Goal: Information Seeking & Learning: Learn about a topic

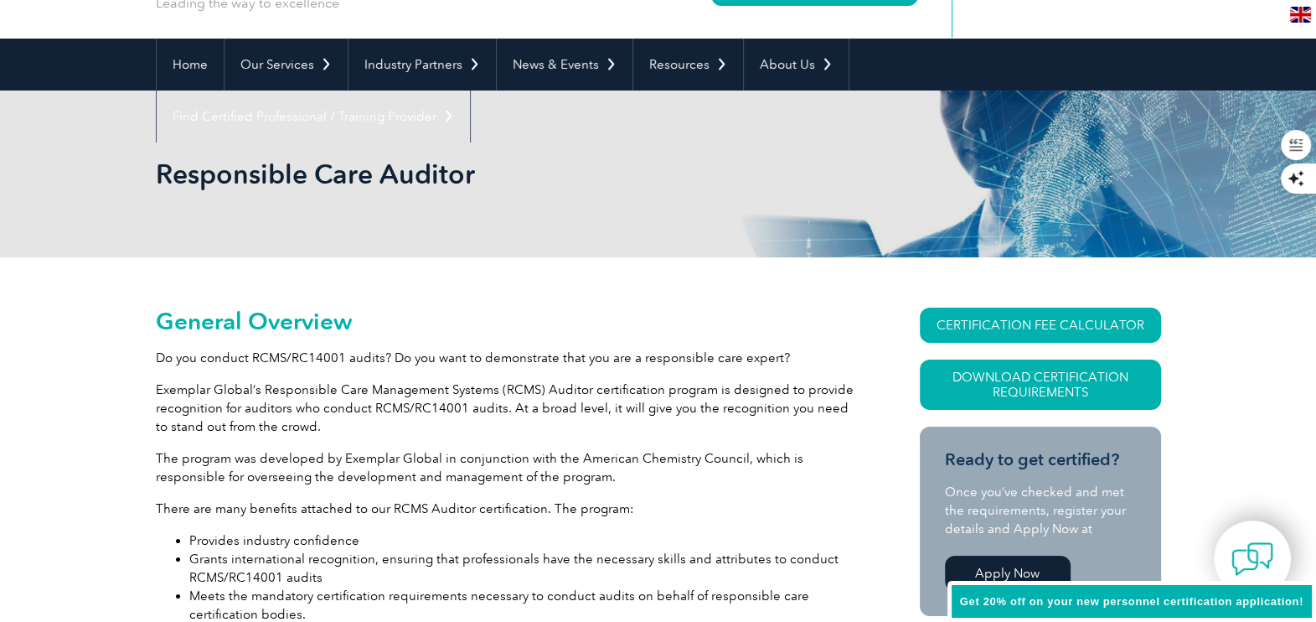
scroll to position [146, 0]
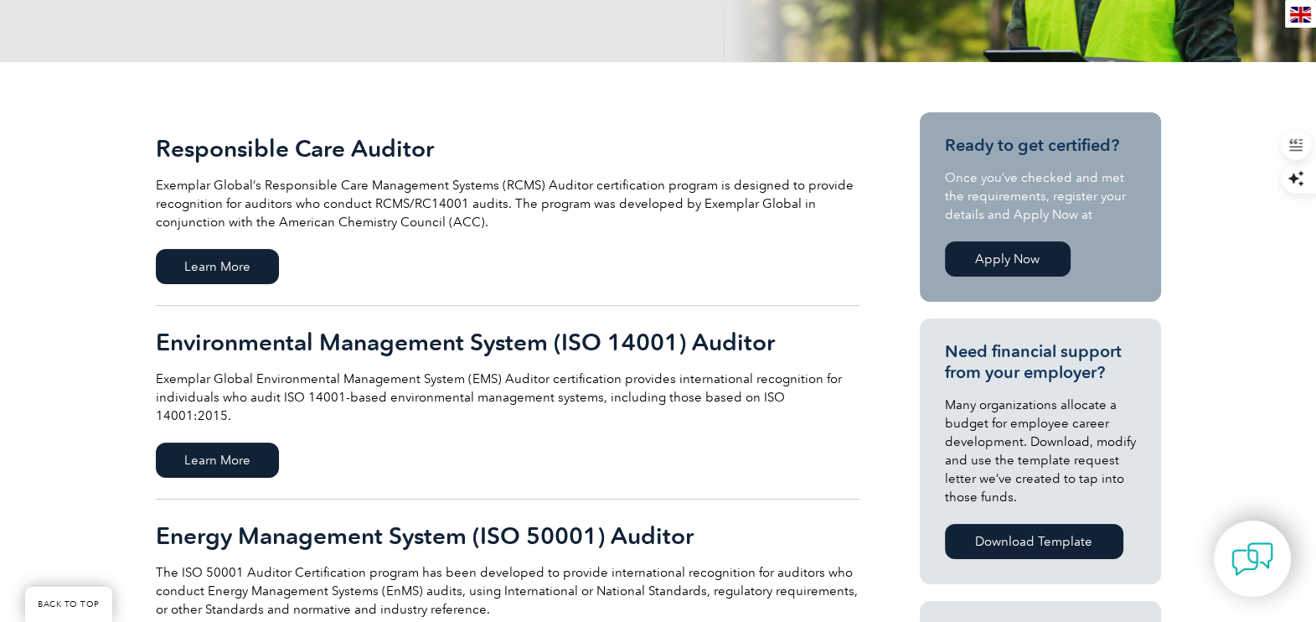
scroll to position [418, 0]
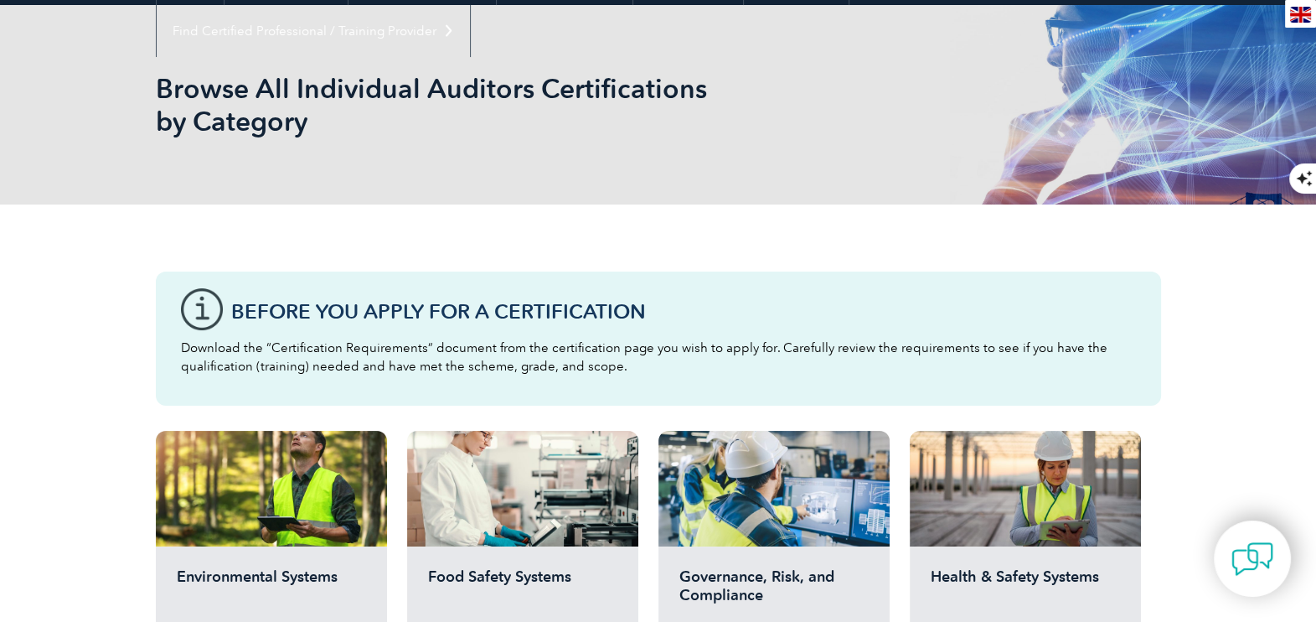
scroll to position [104, 0]
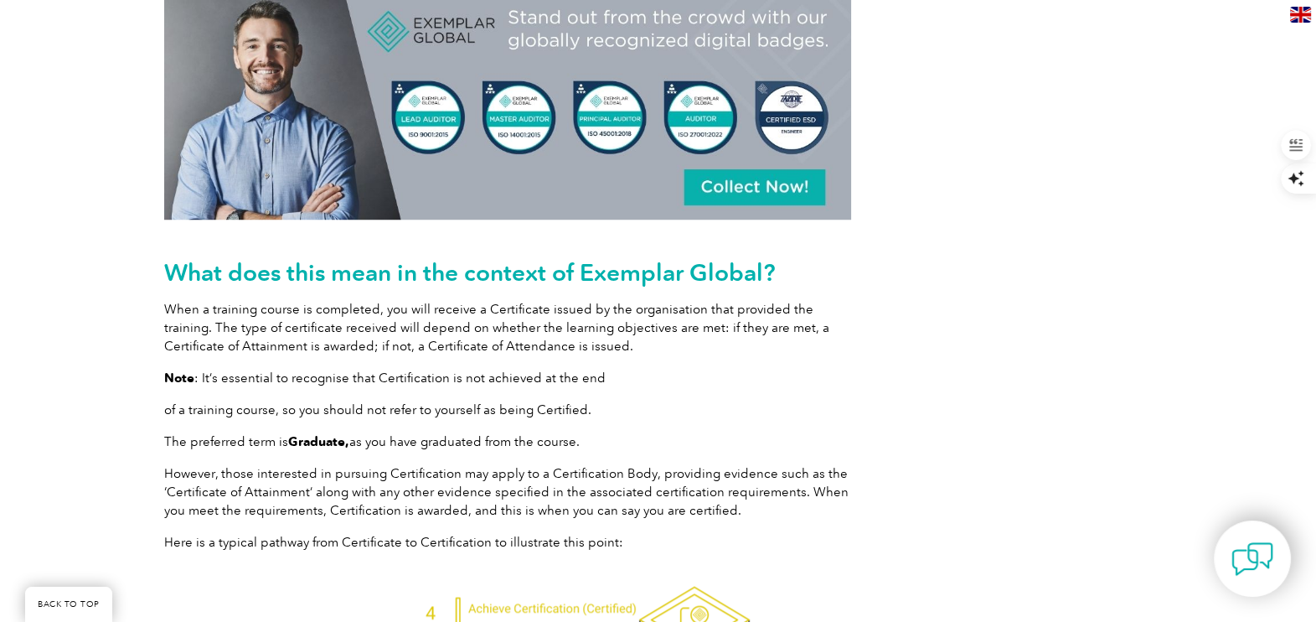
scroll to position [1654, 0]
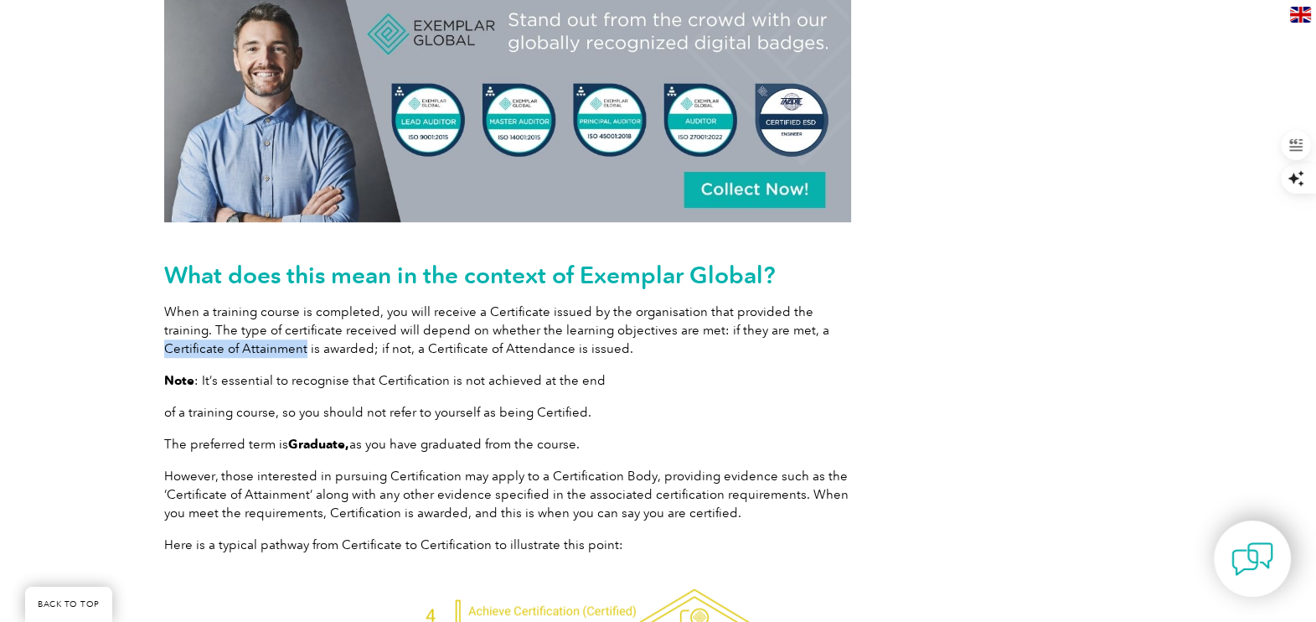
drag, startPoint x: 763, startPoint y: 330, endPoint x: 228, endPoint y: 348, distance: 535.6
click at [228, 348] on p "When a training course is completed, you will receive a Certificate issued by t…" at bounding box center [507, 329] width 687 height 55
drag, startPoint x: 228, startPoint y: 348, endPoint x: 201, endPoint y: 347, distance: 26.8
copy p "Certificate of Attainment"
click at [1014, 447] on div "When it comes to professional development, two terms often come up for us here …" at bounding box center [658, 214] width 1005 height 2636
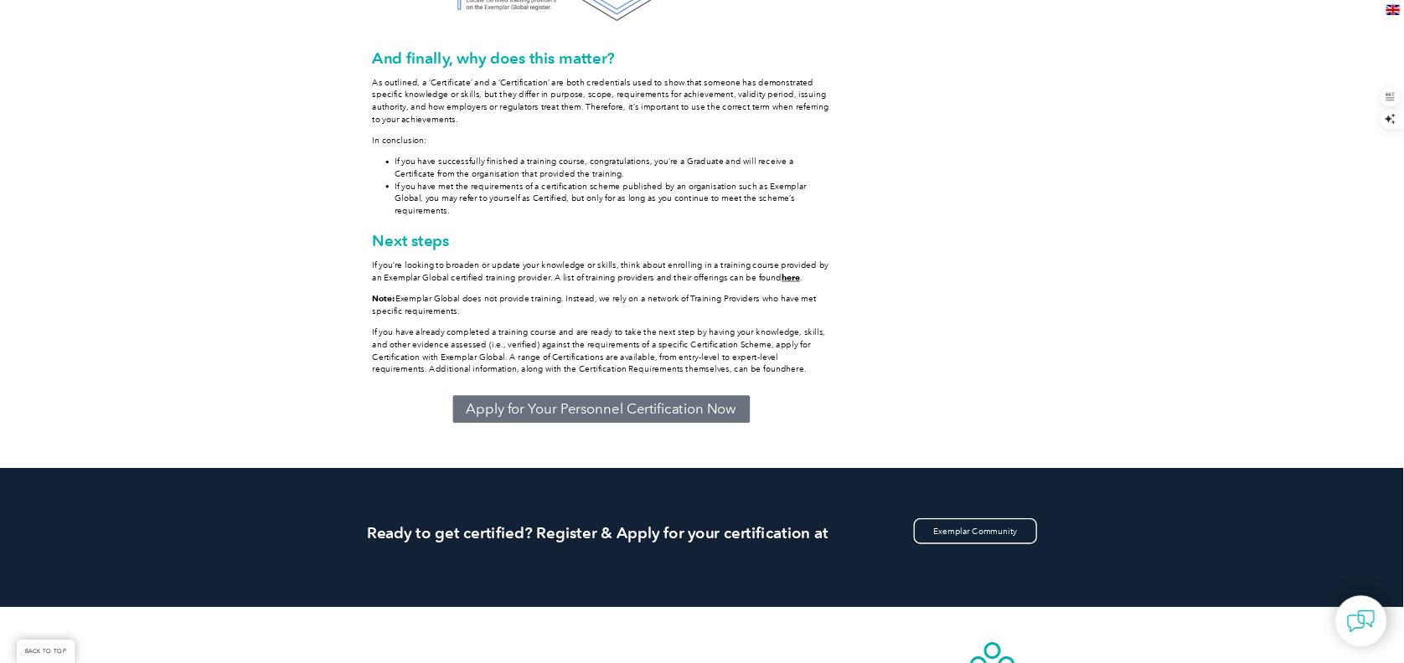
scroll to position [2513, 0]
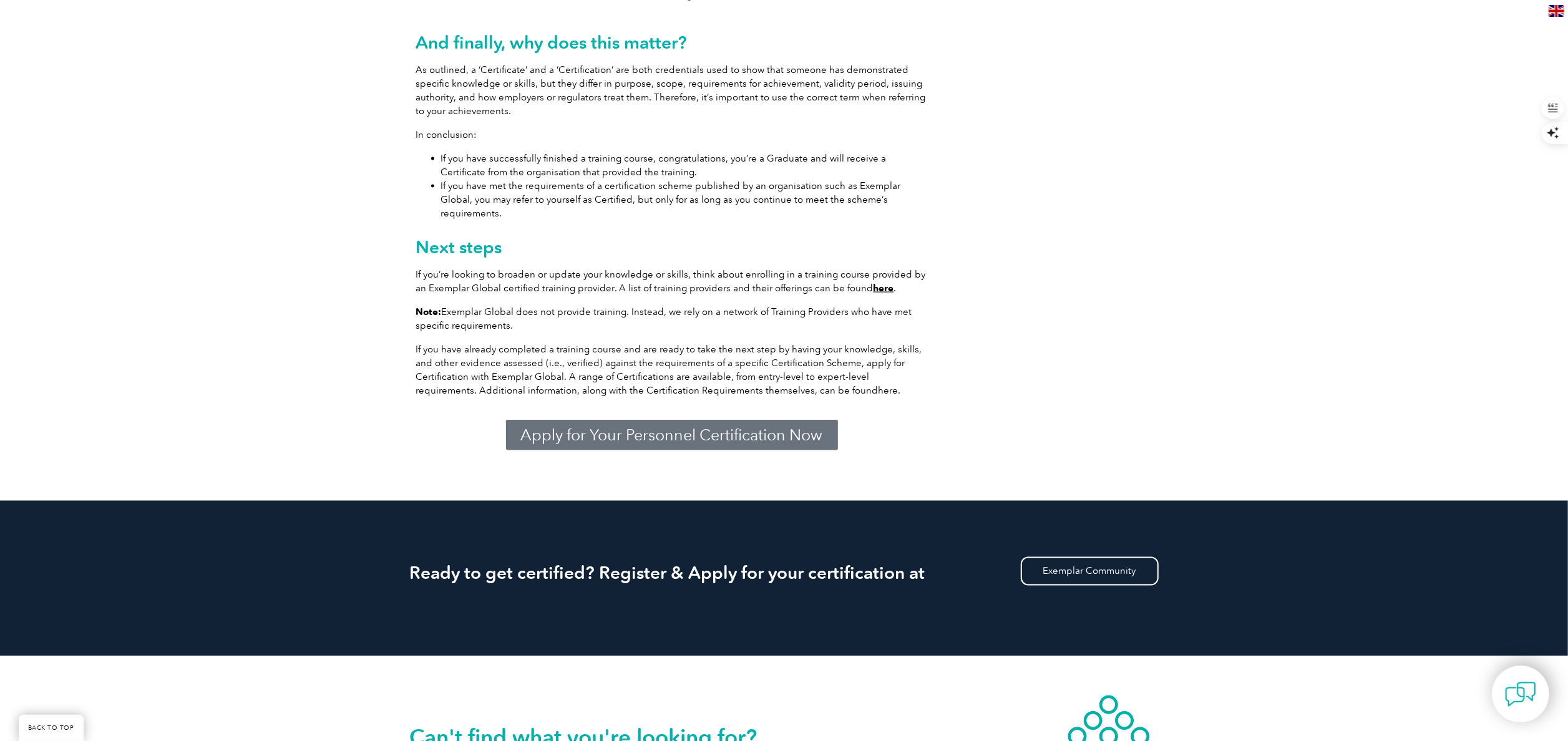
click at [874, 283] on link "here" at bounding box center [884, 288] width 21 height 11
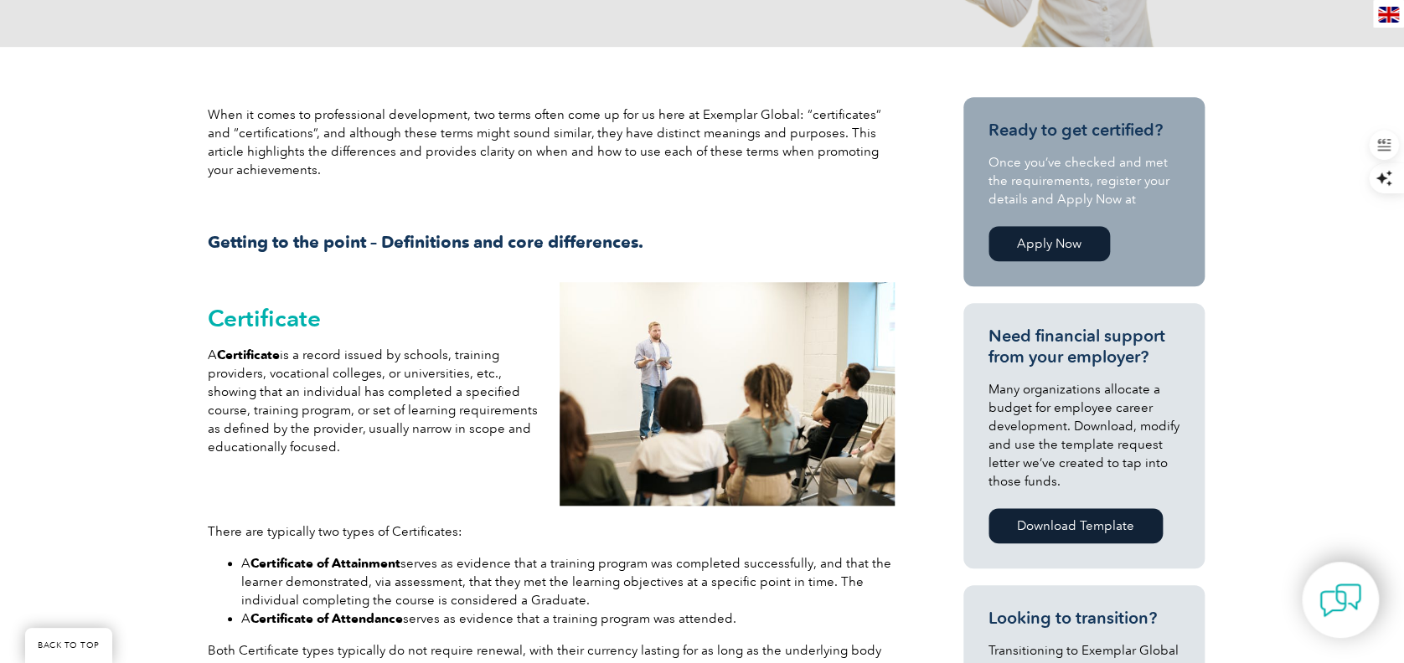
scroll to position [0, 0]
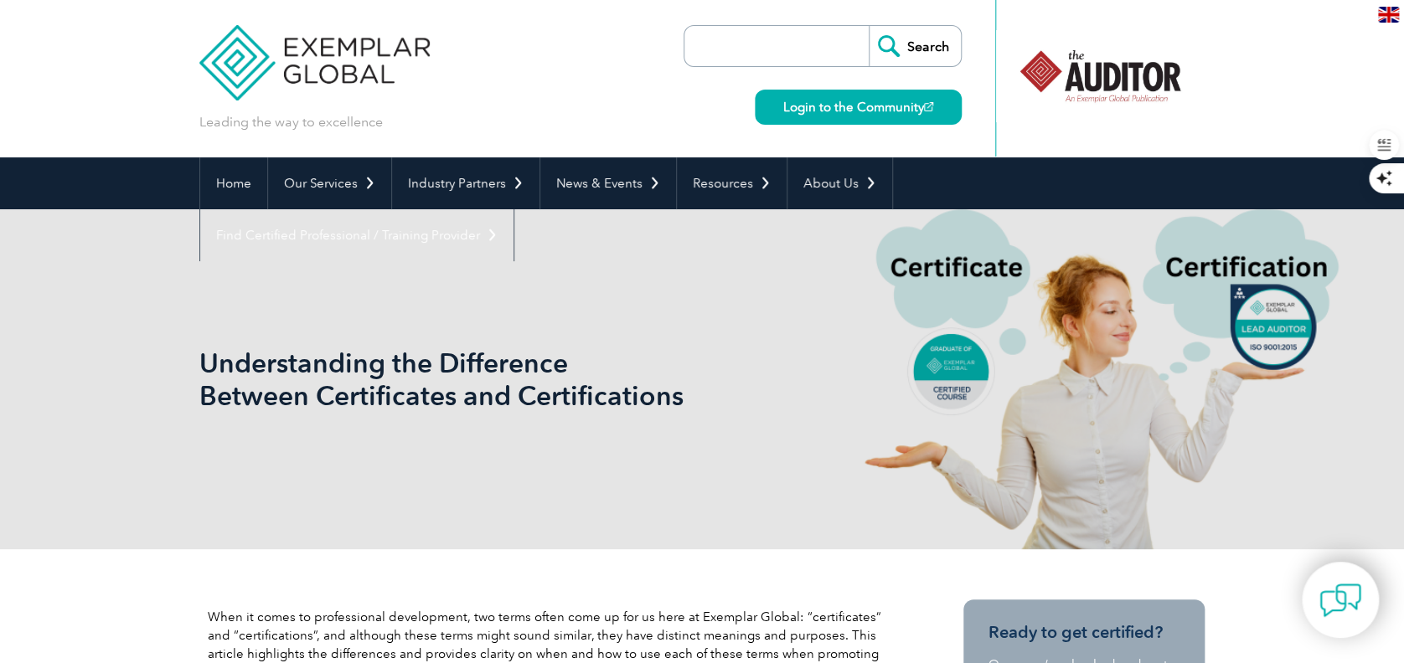
click at [757, 38] on input "search" at bounding box center [781, 46] width 176 height 40
type input "Graduate Certificate"
click at [903, 45] on input "Search" at bounding box center [915, 46] width 92 height 40
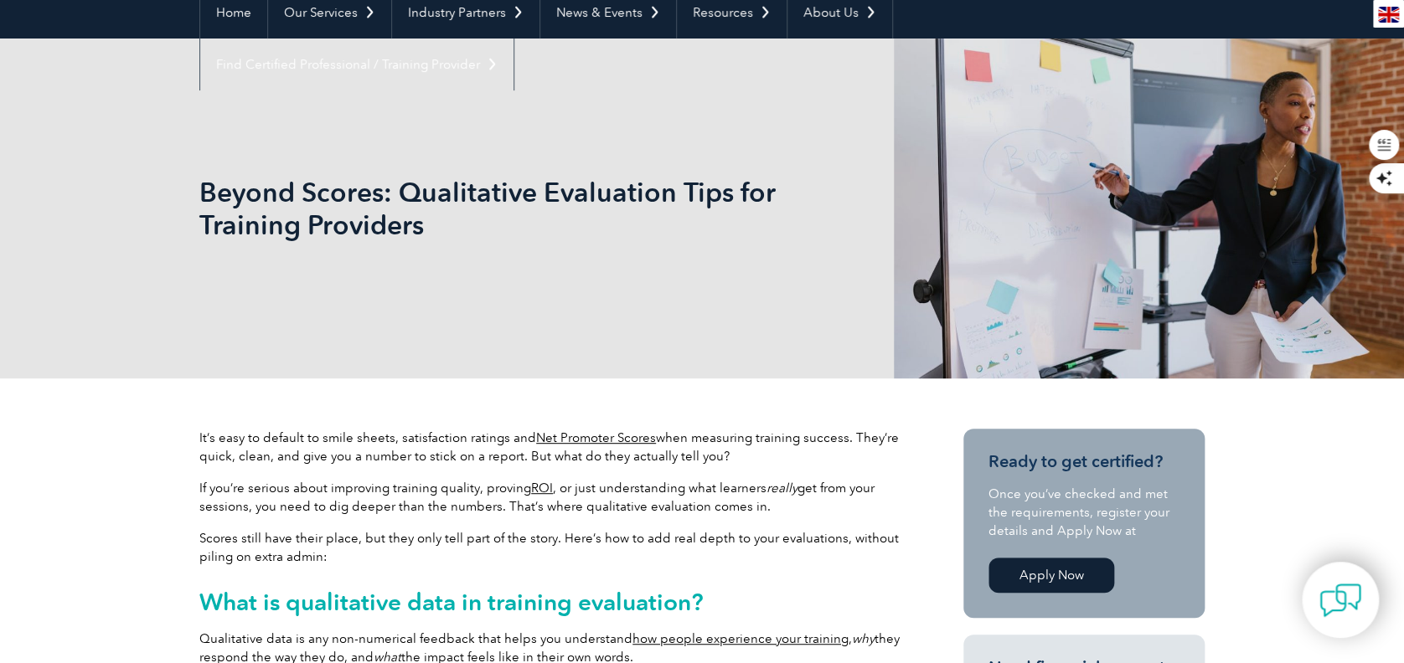
scroll to position [223, 0]
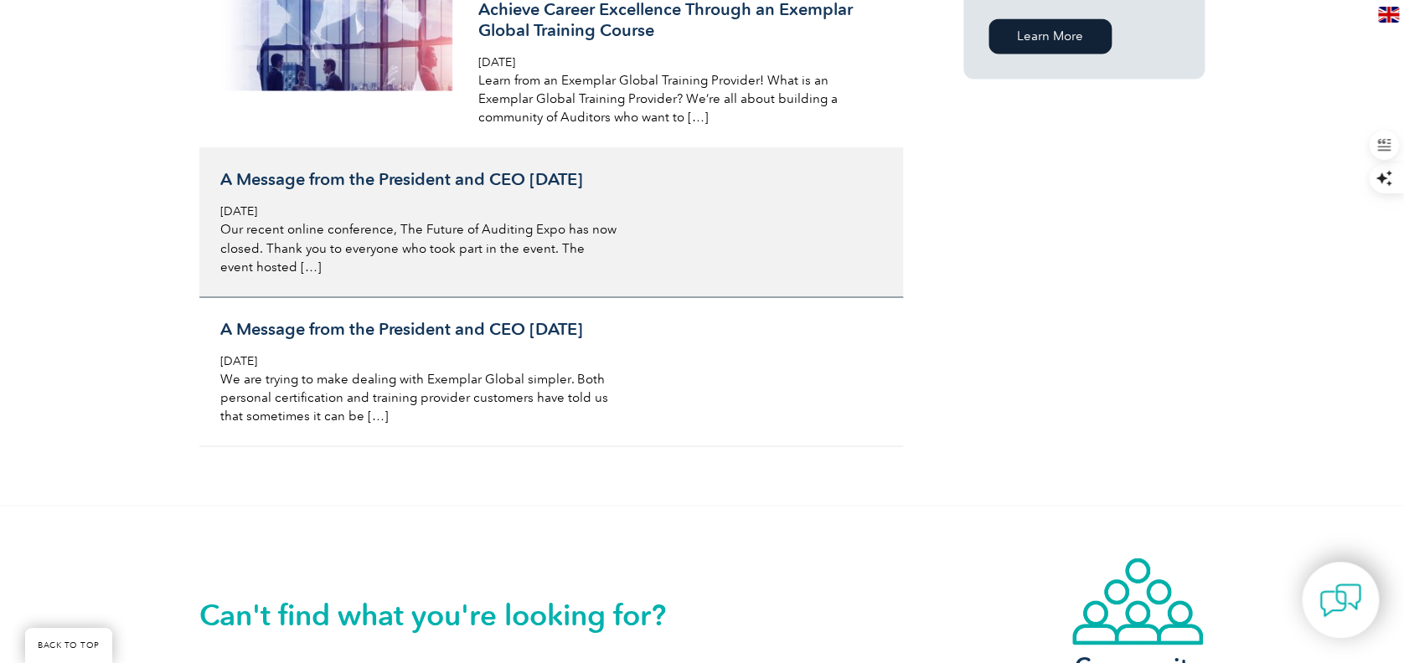
scroll to position [1452, 0]
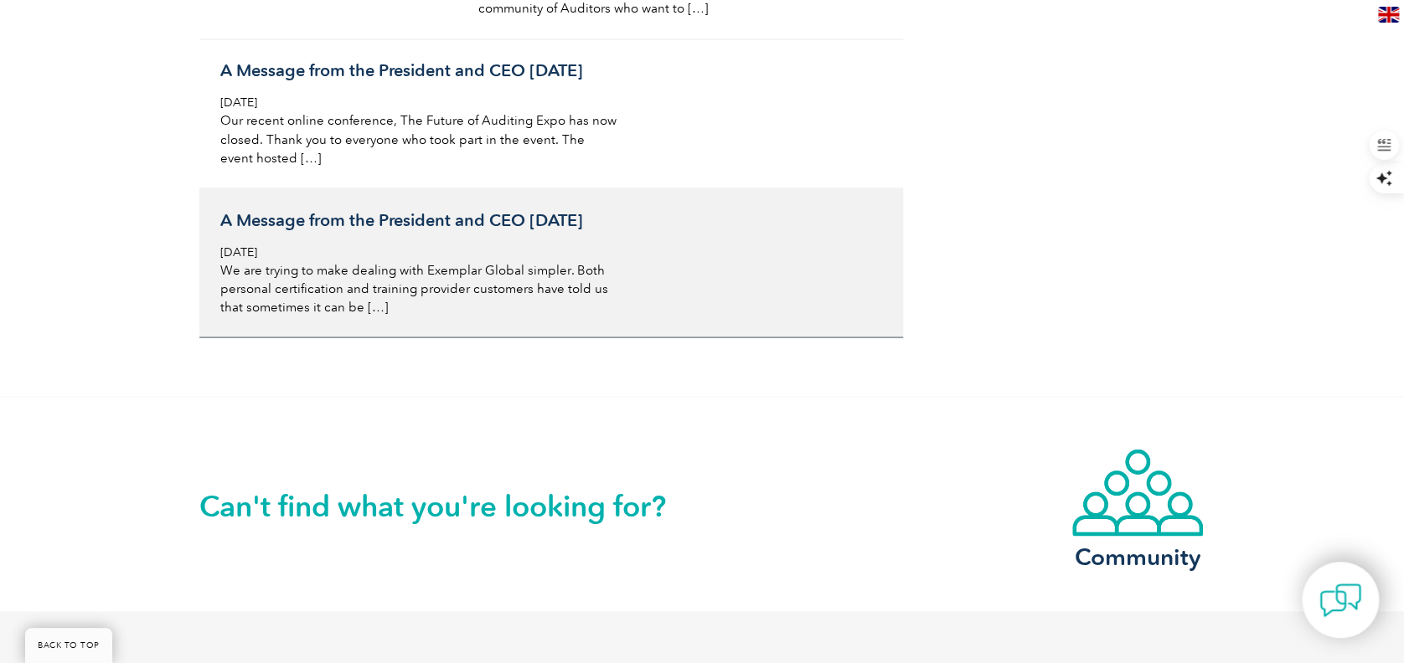
click at [281, 316] on p "We are trying to make dealing with Exemplar Global simpler. Both personal certi…" at bounding box center [418, 288] width 397 height 55
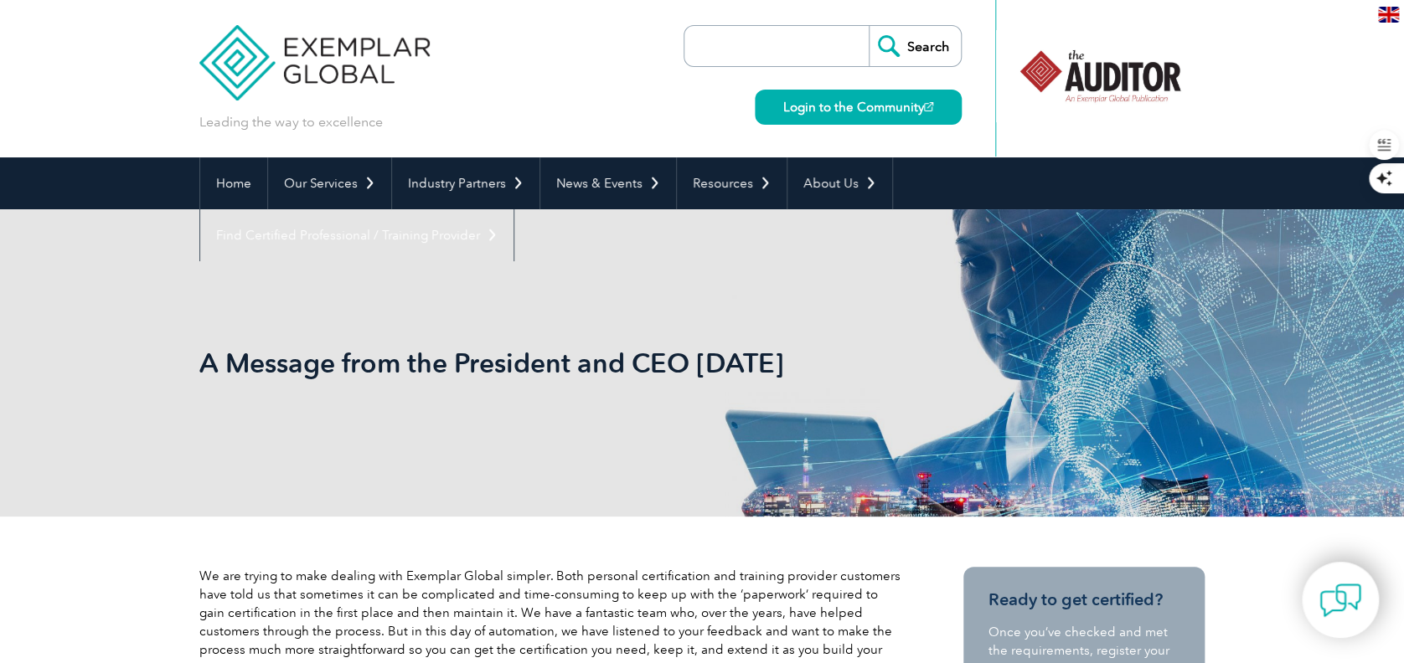
click at [717, 43] on input "search" at bounding box center [781, 46] width 176 height 40
type input "badge"
click at [925, 49] on input "Search" at bounding box center [915, 46] width 92 height 40
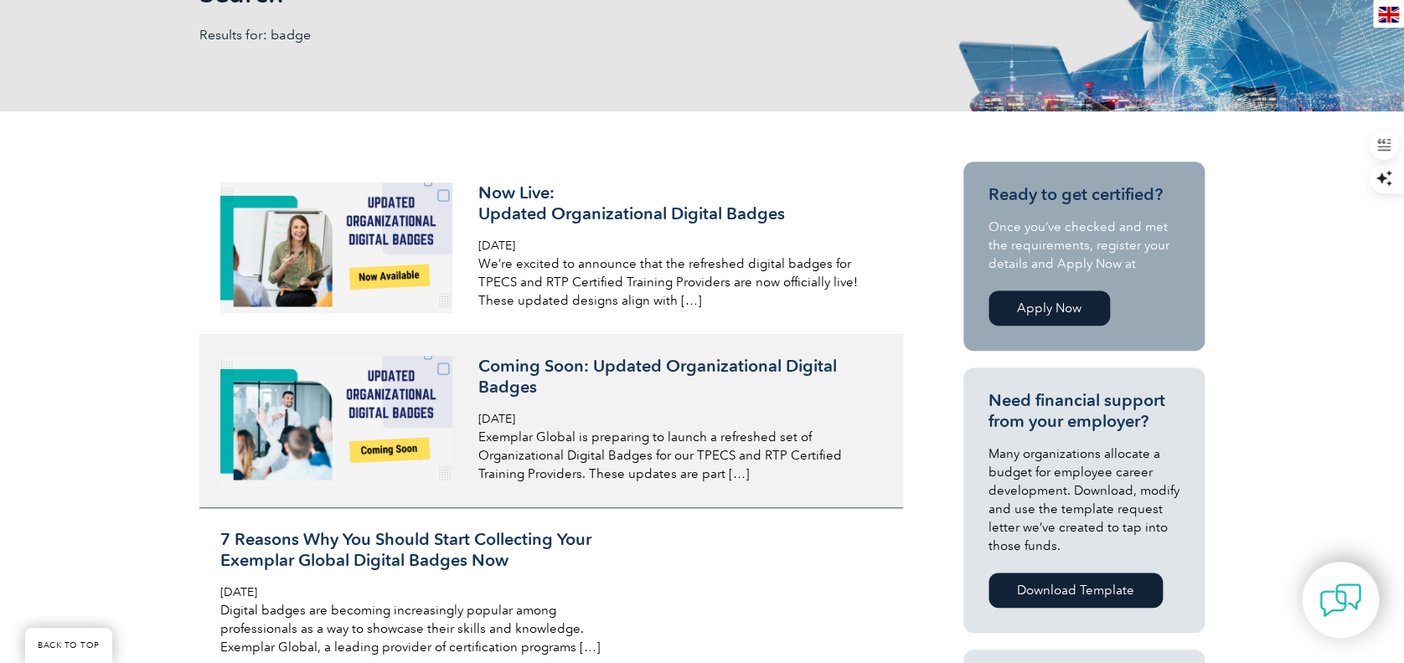
scroll to position [335, 0]
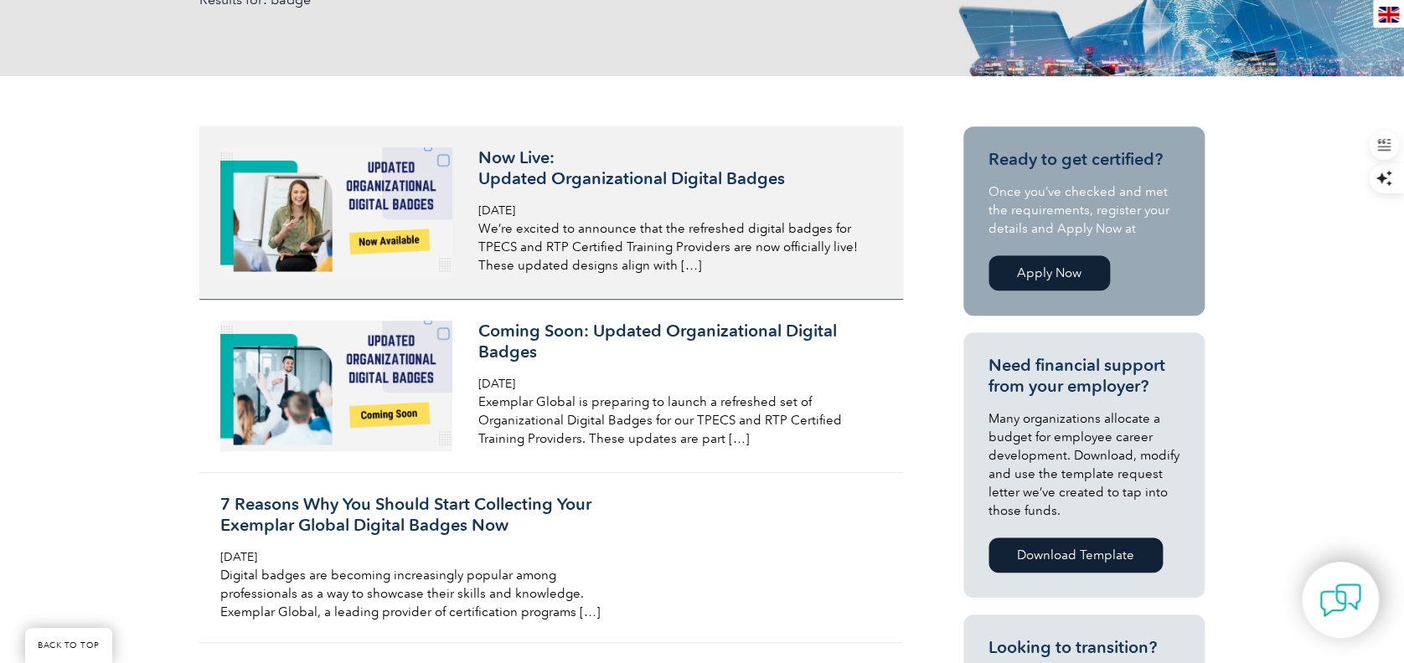
click at [635, 240] on p "We’re excited to announce that the refreshed digital badges for TPECS and RTP C…" at bounding box center [676, 246] width 397 height 55
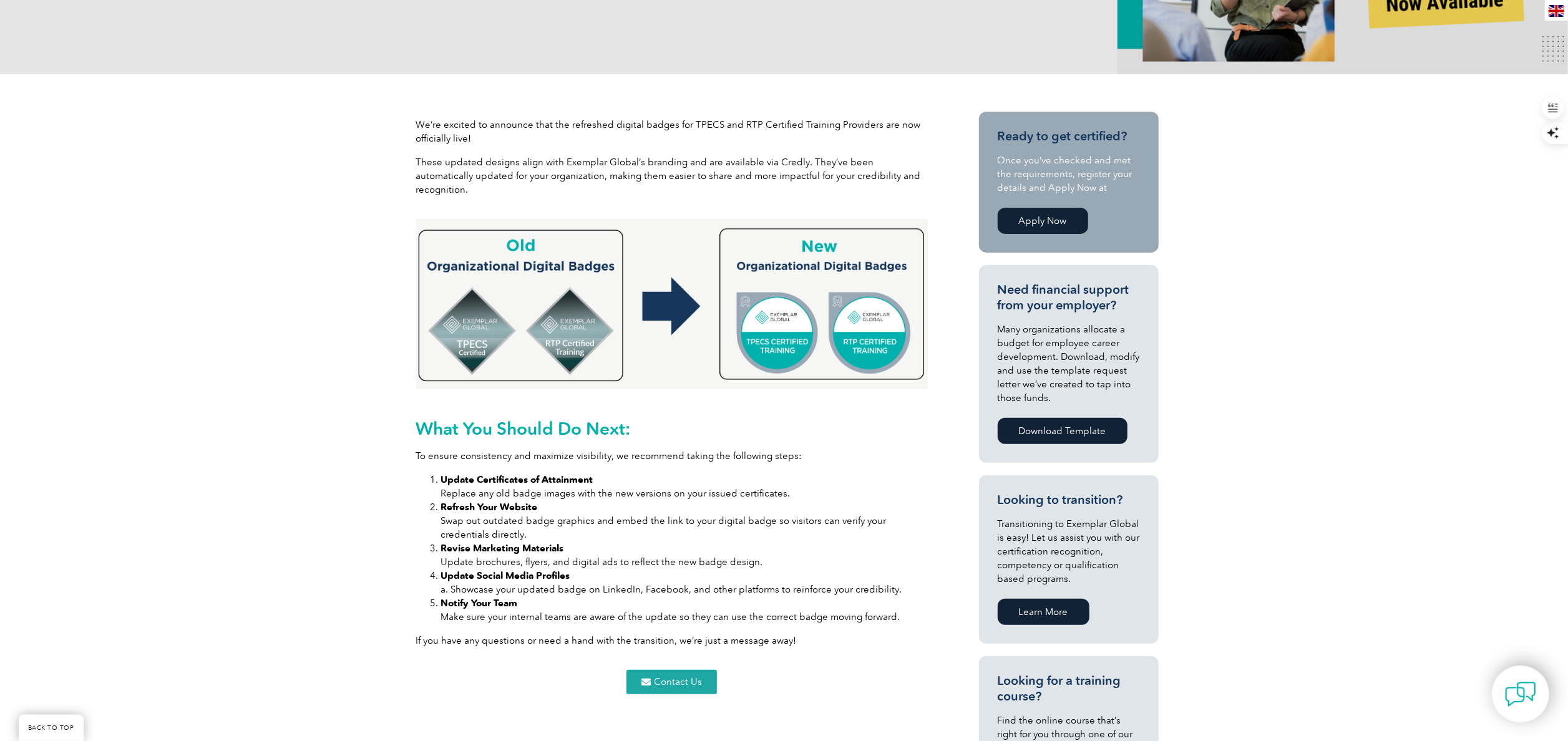
scroll to position [375, 0]
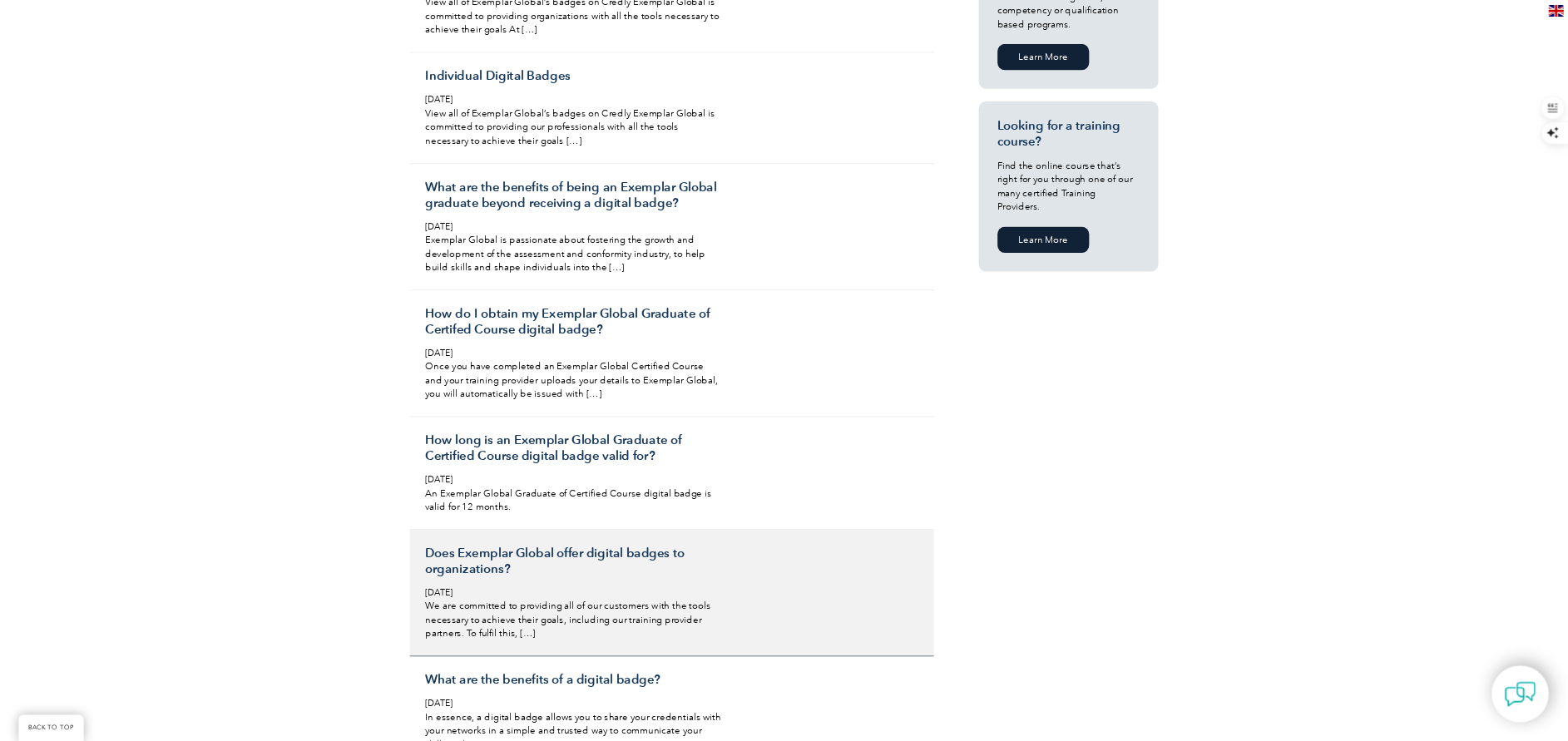
scroll to position [998, 0]
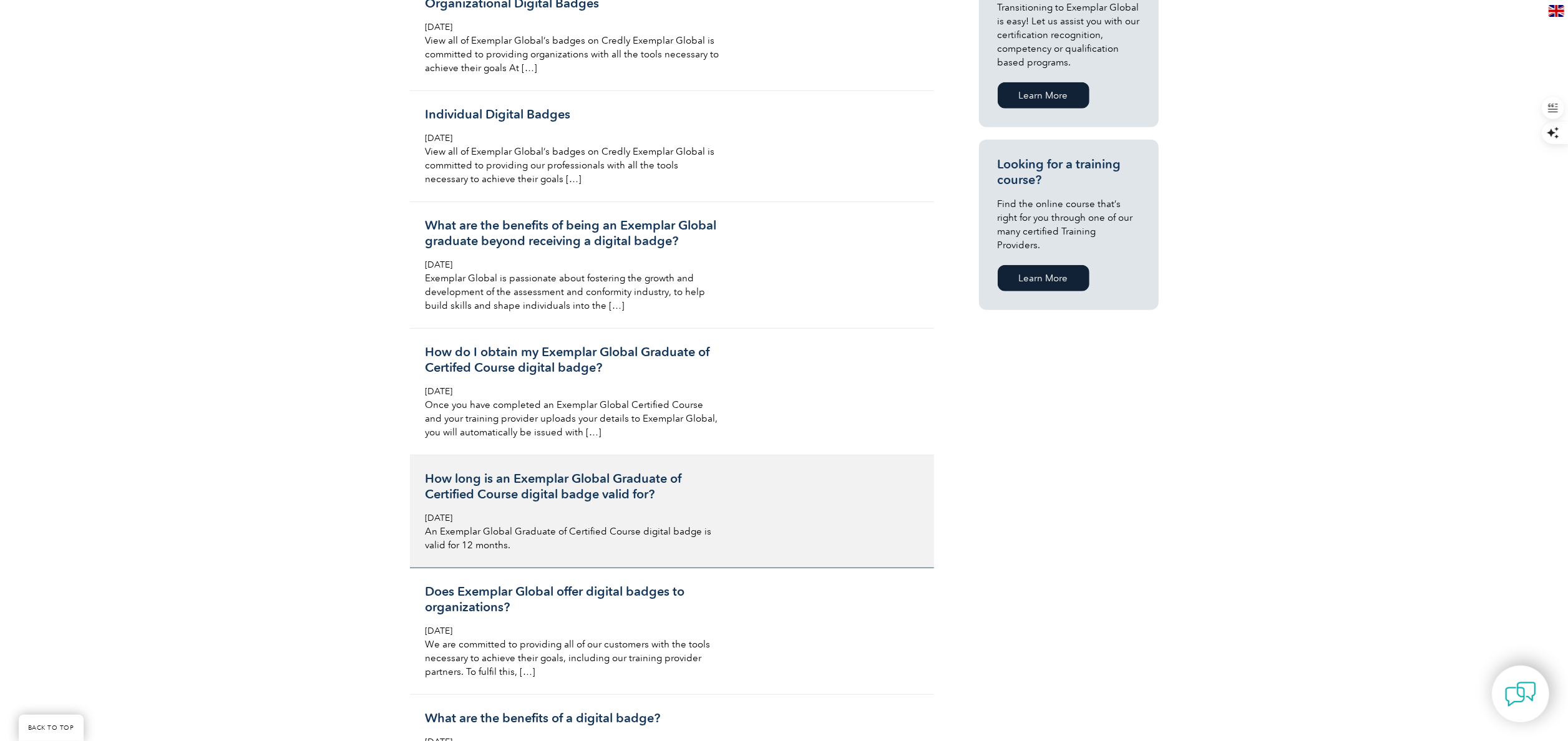
click at [453, 524] on span "[DATE]" at bounding box center [439, 518] width 28 height 10
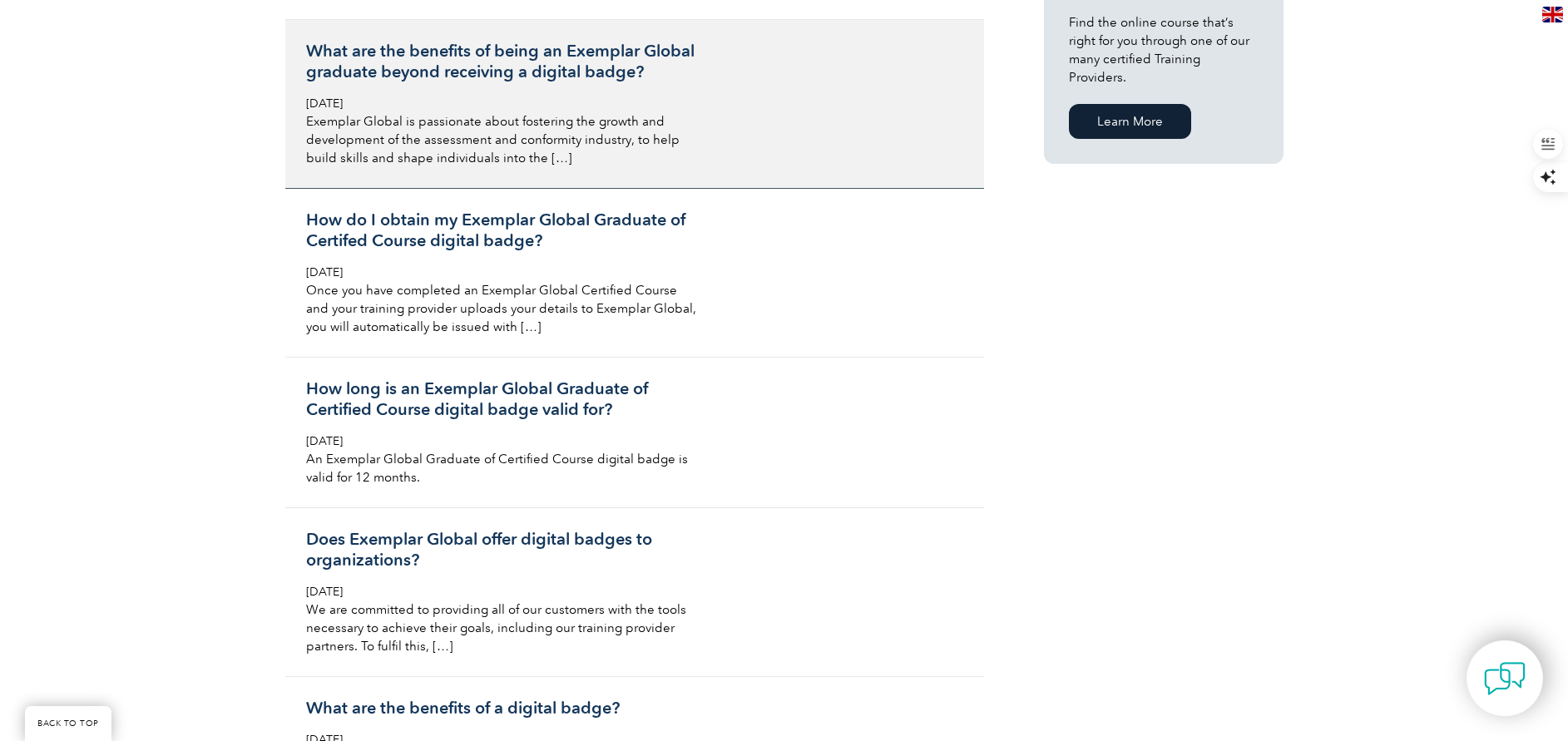
scroll to position [1123, 0]
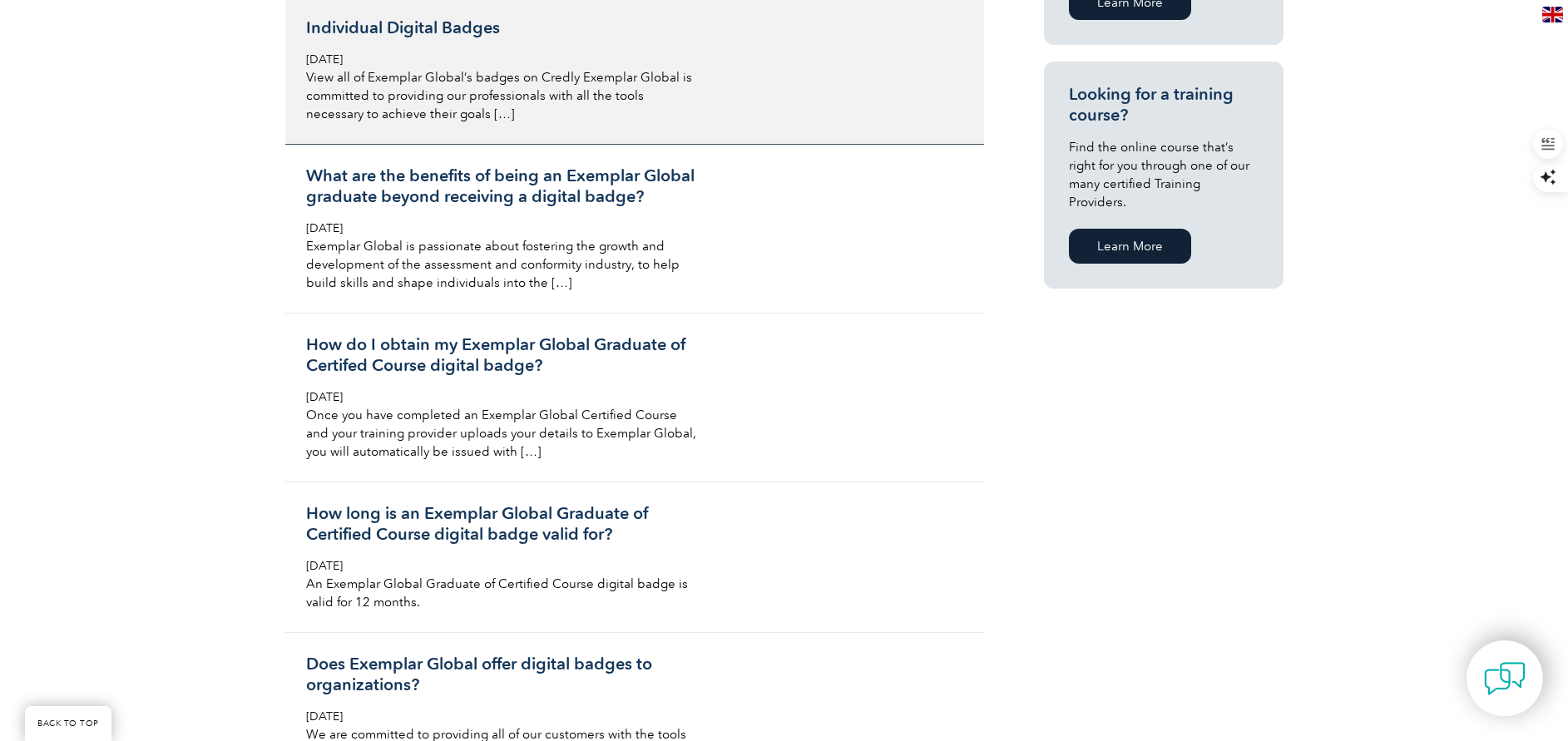
click at [472, 98] on p "View all of Exemplar Global’s badges on Credly Exemplar Global is committed to …" at bounding box center [502, 95] width 394 height 55
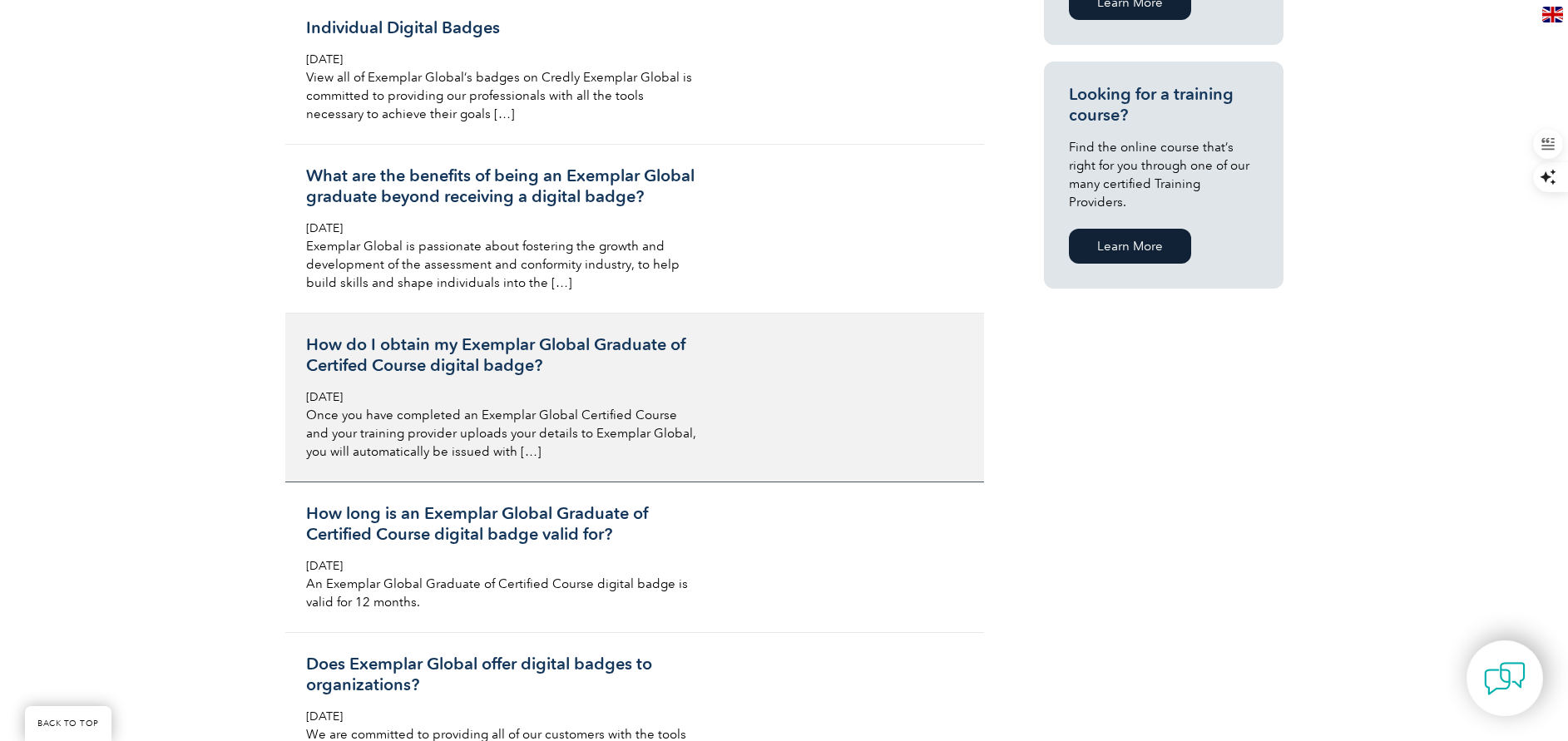
click at [463, 407] on p "Once you have completed an Exemplar Global Certified Course and your training p…" at bounding box center [502, 433] width 394 height 55
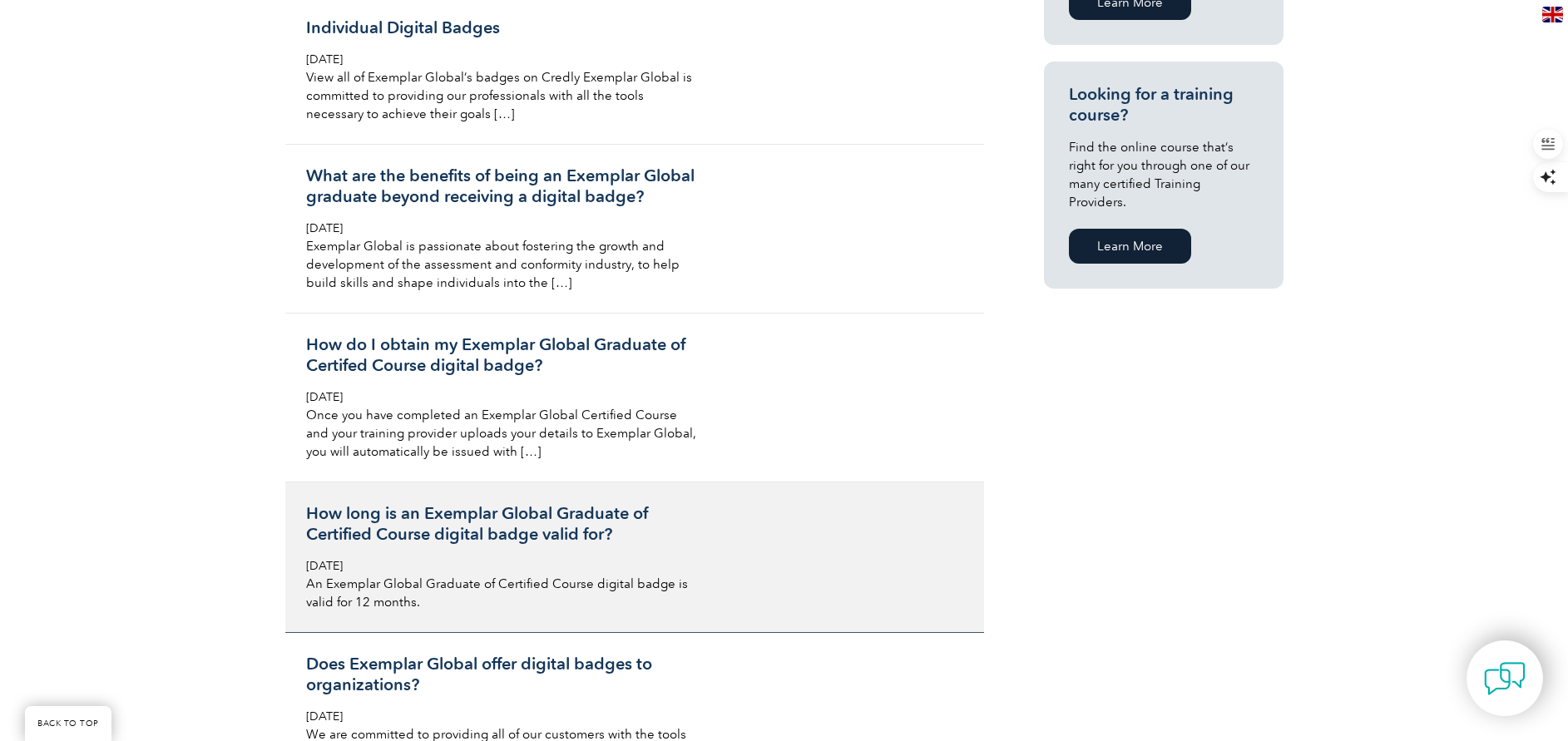
click at [343, 559] on span "Friday, February 25th, 2022" at bounding box center [324, 566] width 37 height 14
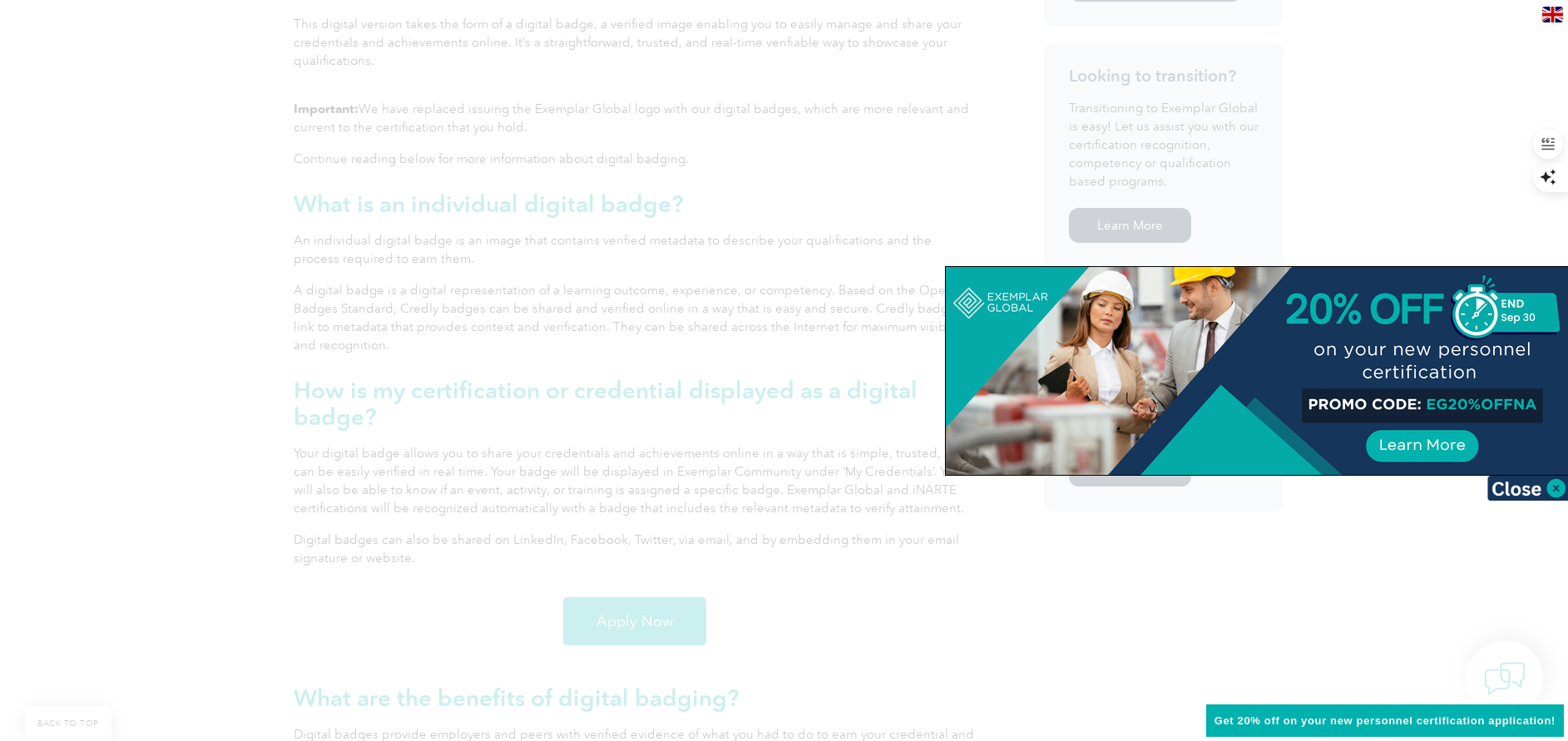
scroll to position [856, 0]
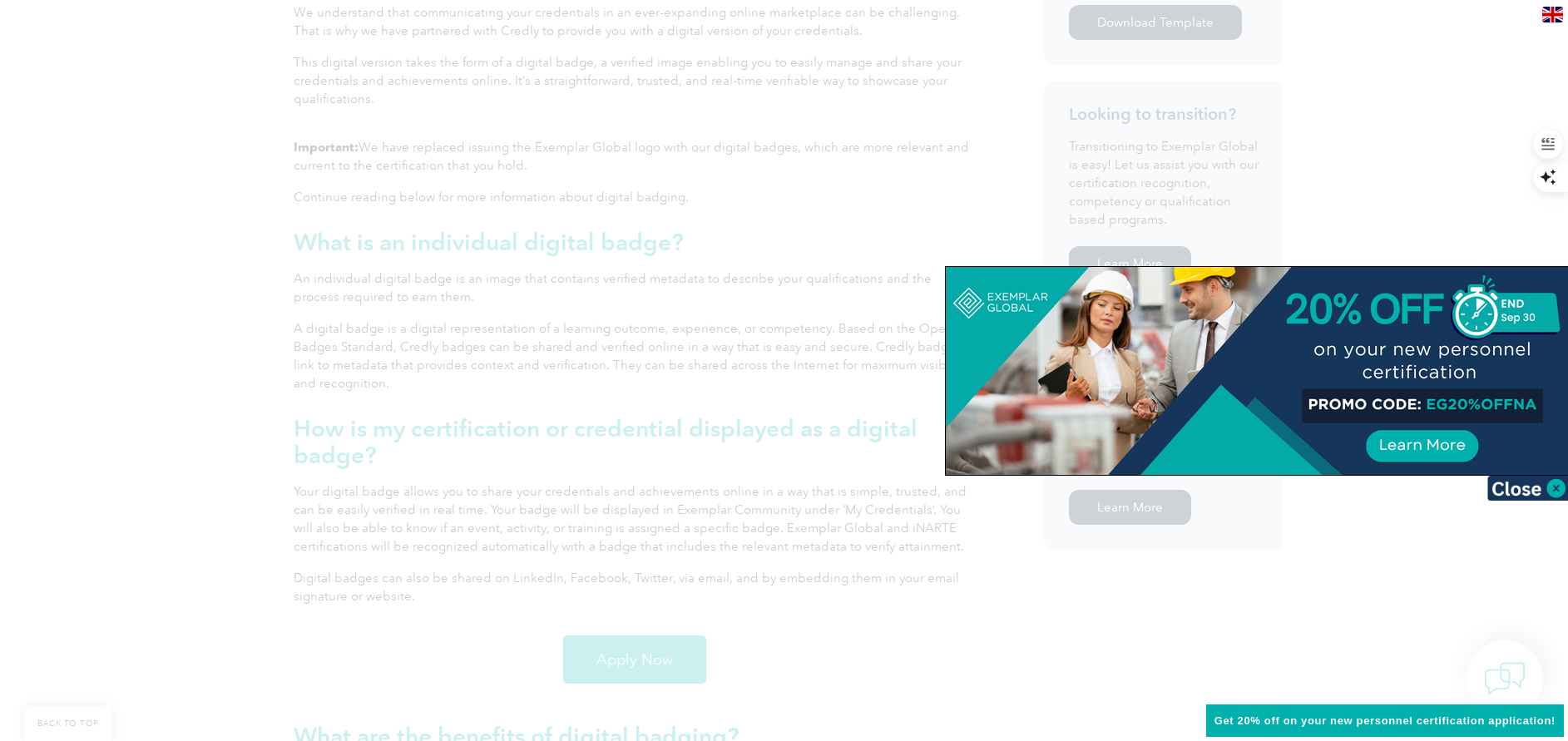
drag, startPoint x: 1551, startPoint y: 486, endPoint x: 1386, endPoint y: 459, distance: 167.2
click at [1551, 486] on img at bounding box center [1529, 488] width 83 height 25
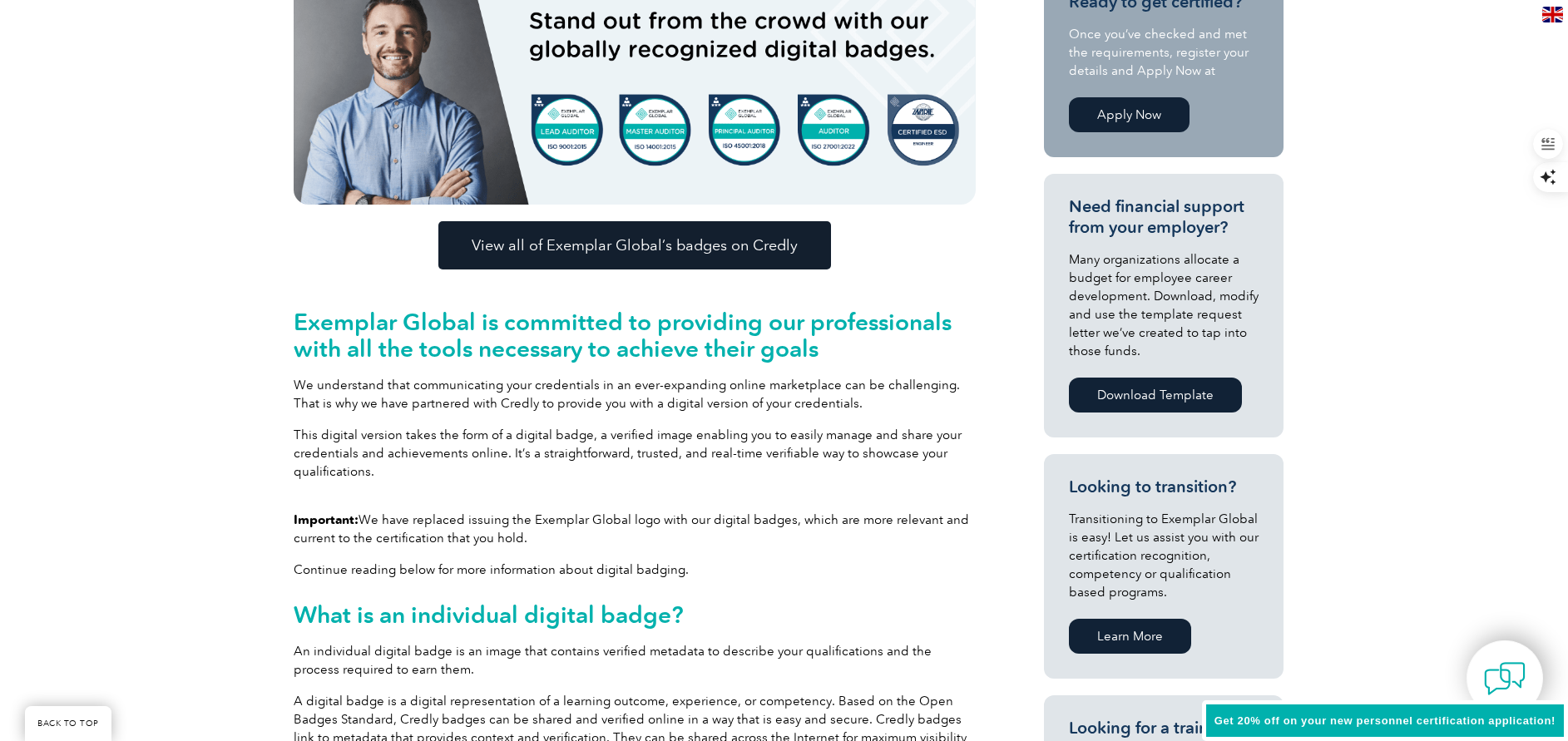
scroll to position [482, 0]
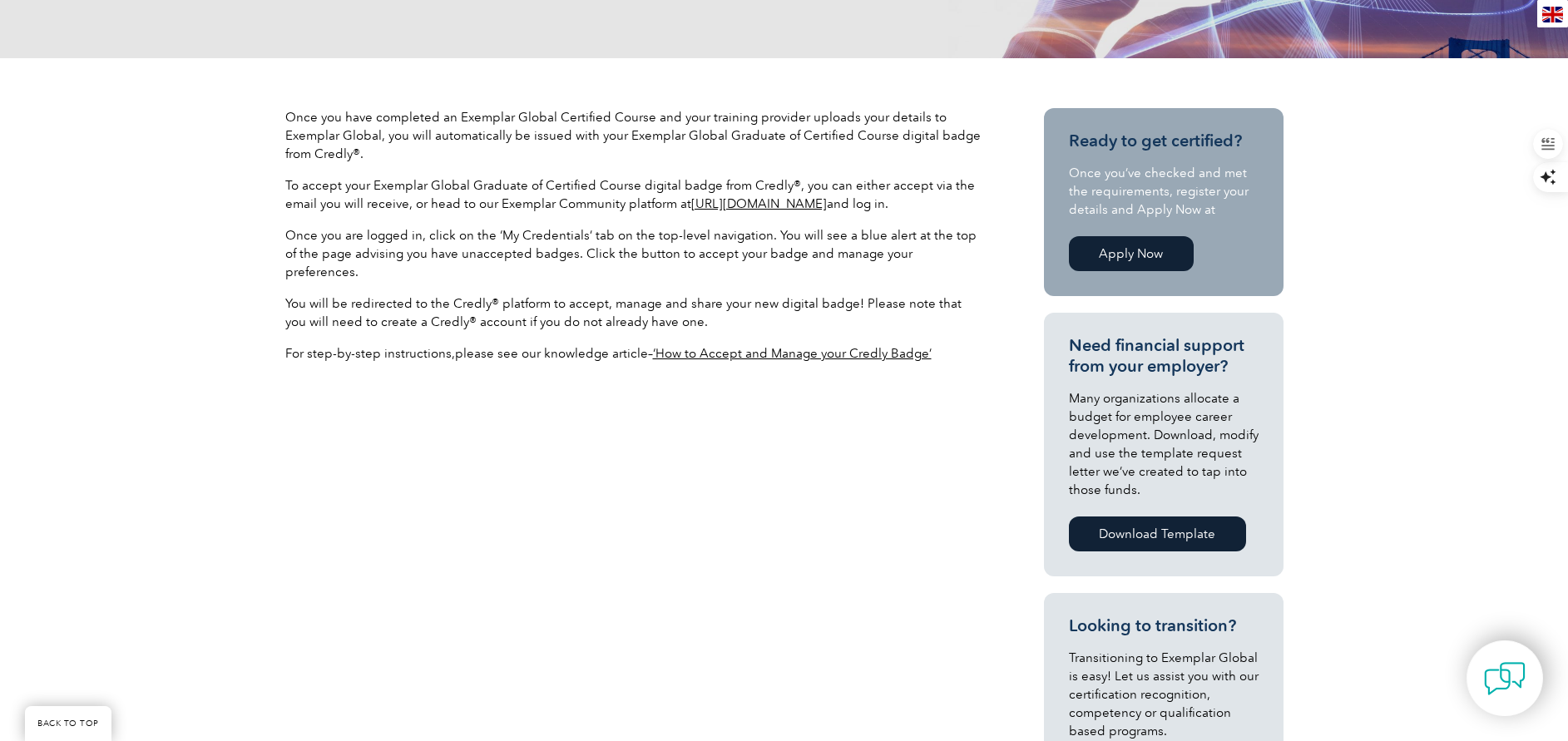
scroll to position [500, 0]
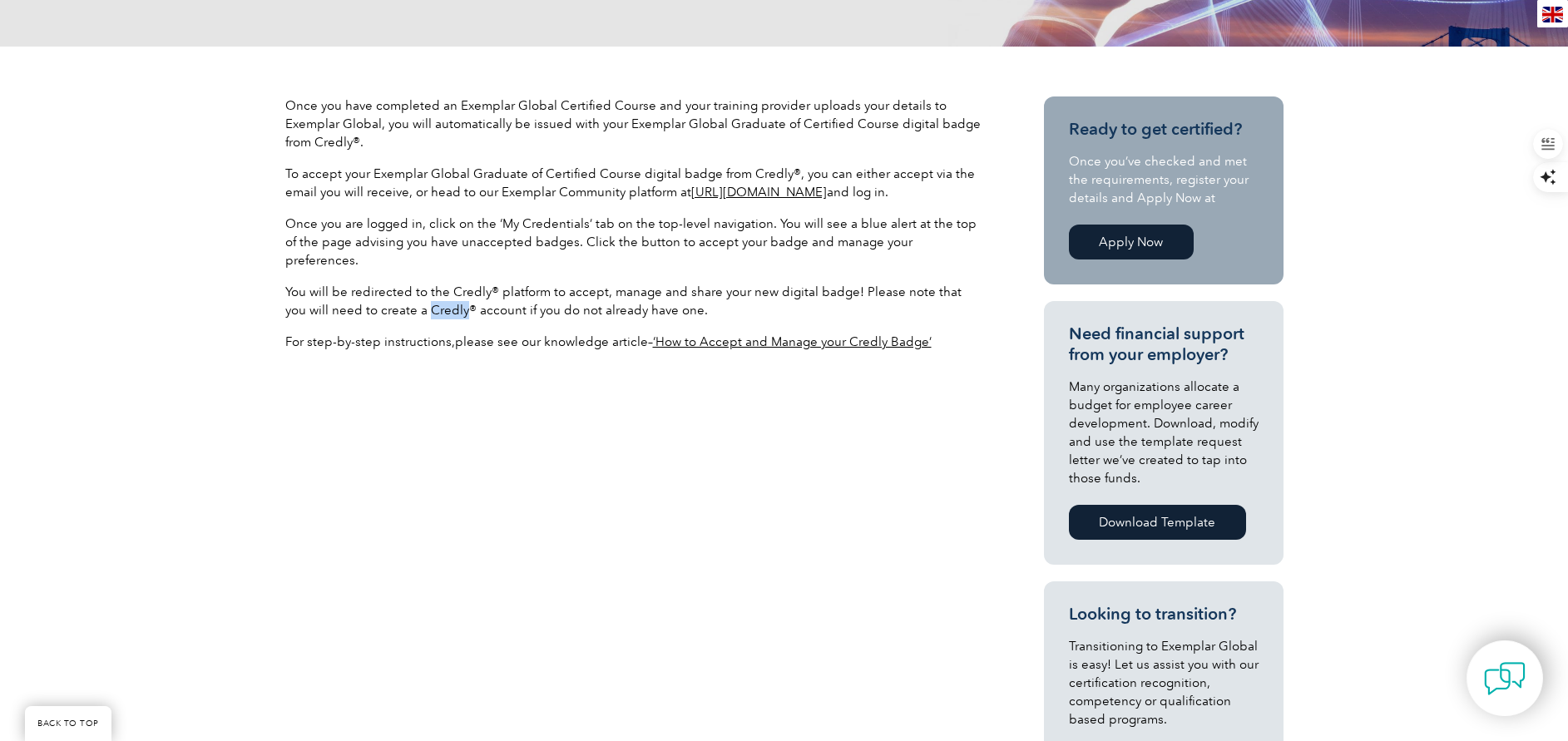
drag, startPoint x: 402, startPoint y: 288, endPoint x: 438, endPoint y: 293, distance: 36.3
click at [438, 293] on span "You will be redirected to the Credly® platform to accept, manage and share your…" at bounding box center [623, 302] width 676 height 34
drag, startPoint x: 438, startPoint y: 293, endPoint x: 417, endPoint y: 291, distance: 21.1
copy span "Credly"
click at [658, 428] on div "Once you have completed an Exemplar Global Certified Course and your training p…" at bounding box center [784, 586] width 998 height 1079
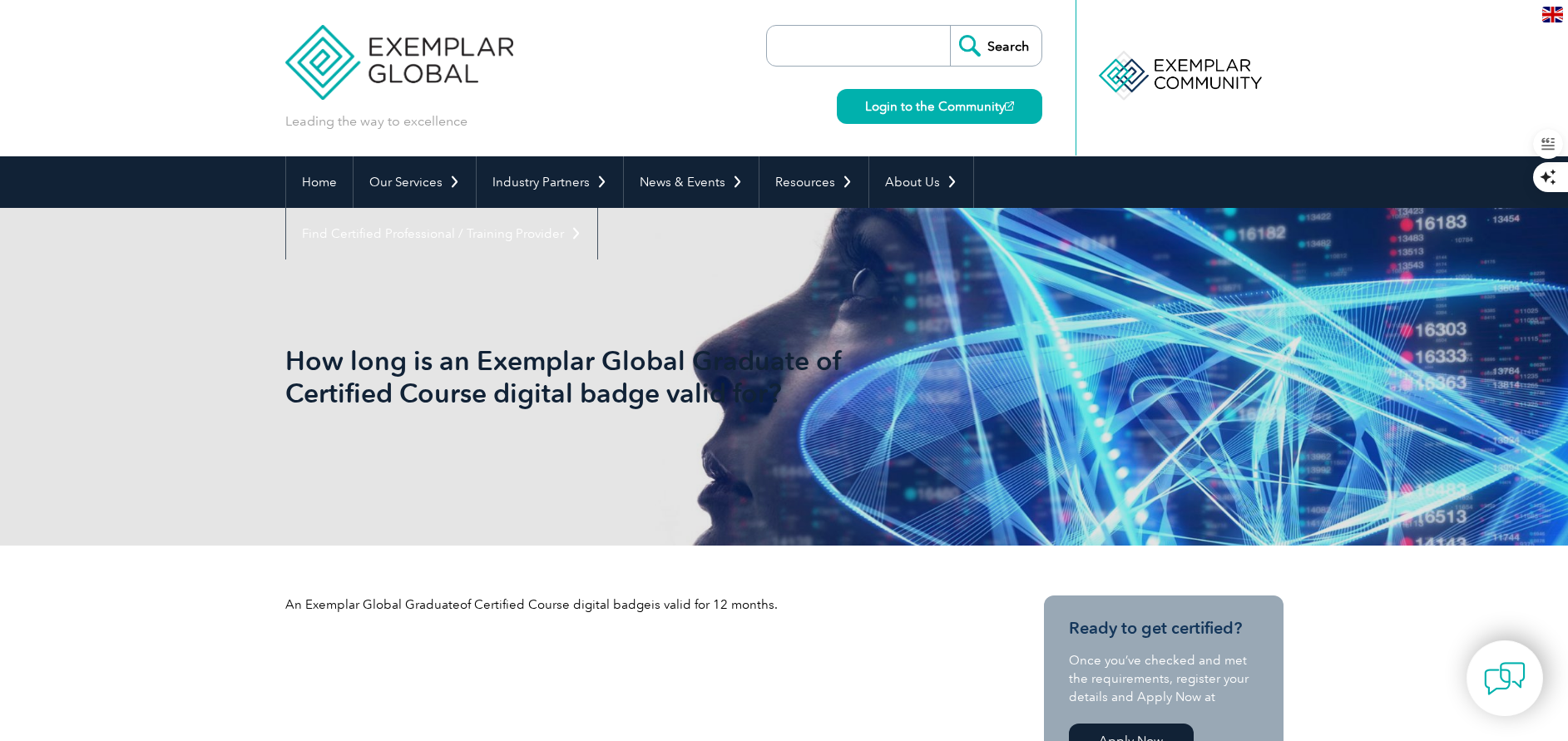
click at [800, 42] on input "search" at bounding box center [863, 46] width 175 height 40
type input "self paced courses"
click at [977, 103] on link "Login to the Community" at bounding box center [939, 106] width 206 height 35
click at [1004, 45] on input "Search" at bounding box center [996, 46] width 91 height 40
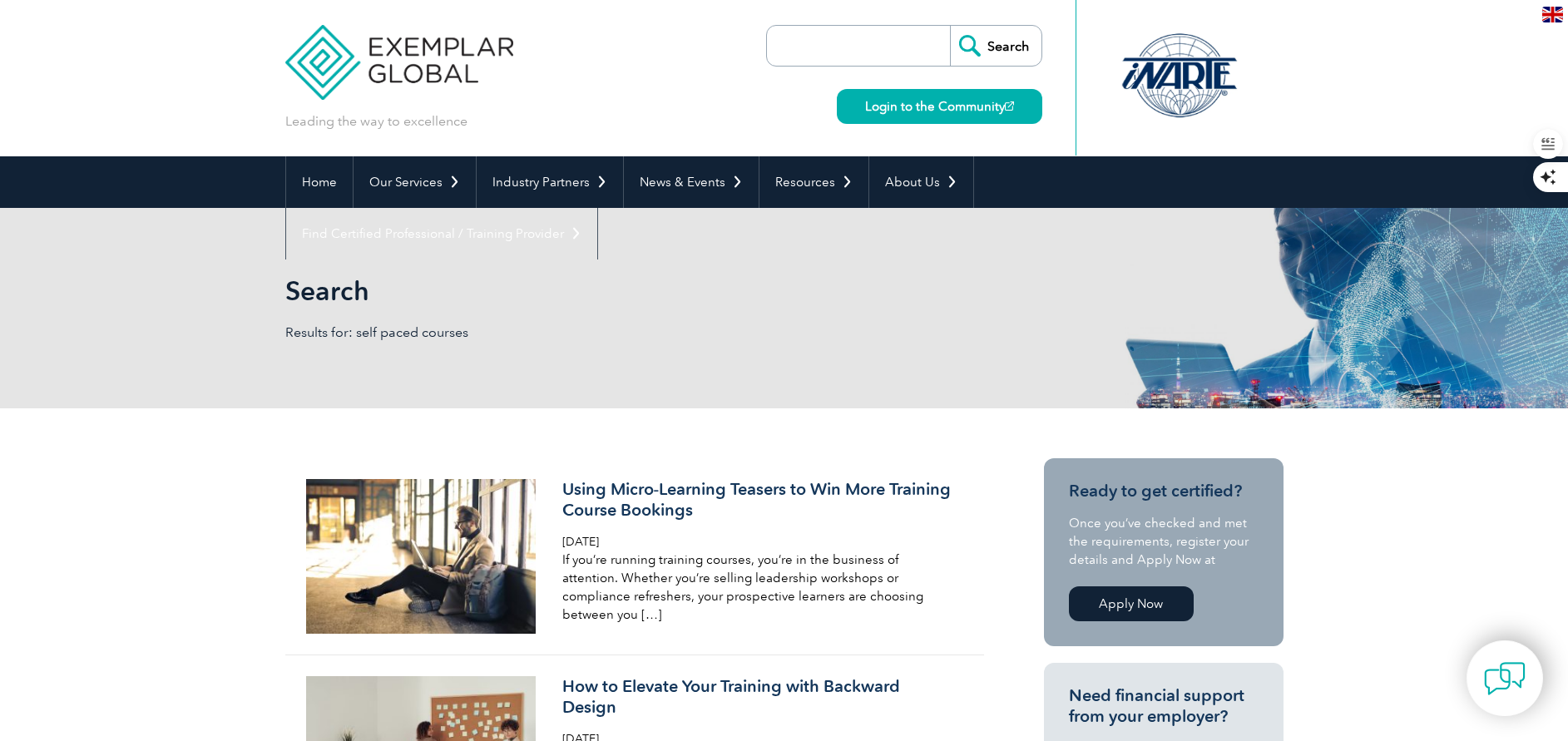
click at [805, 44] on input "search" at bounding box center [863, 46] width 175 height 40
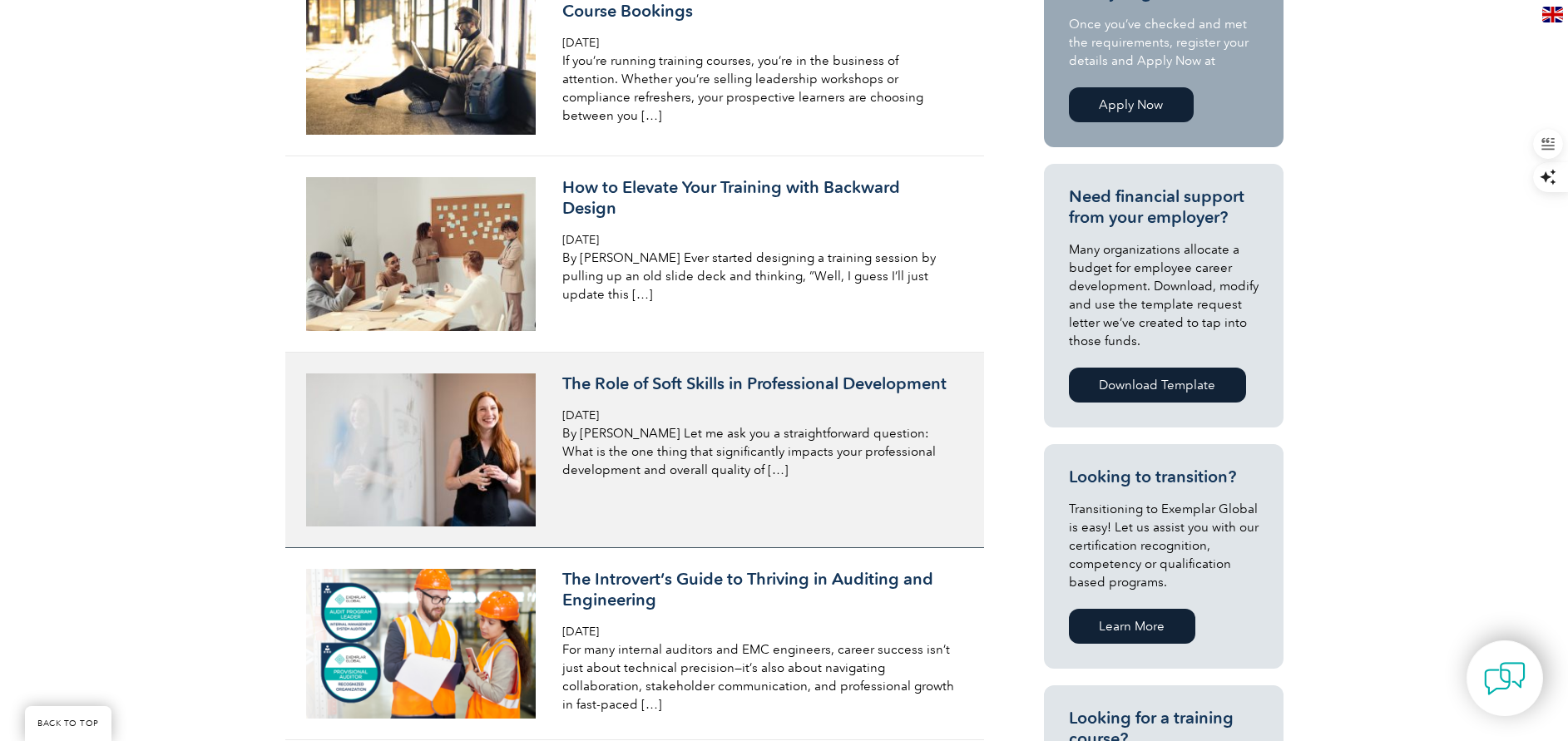
scroll to position [624, 0]
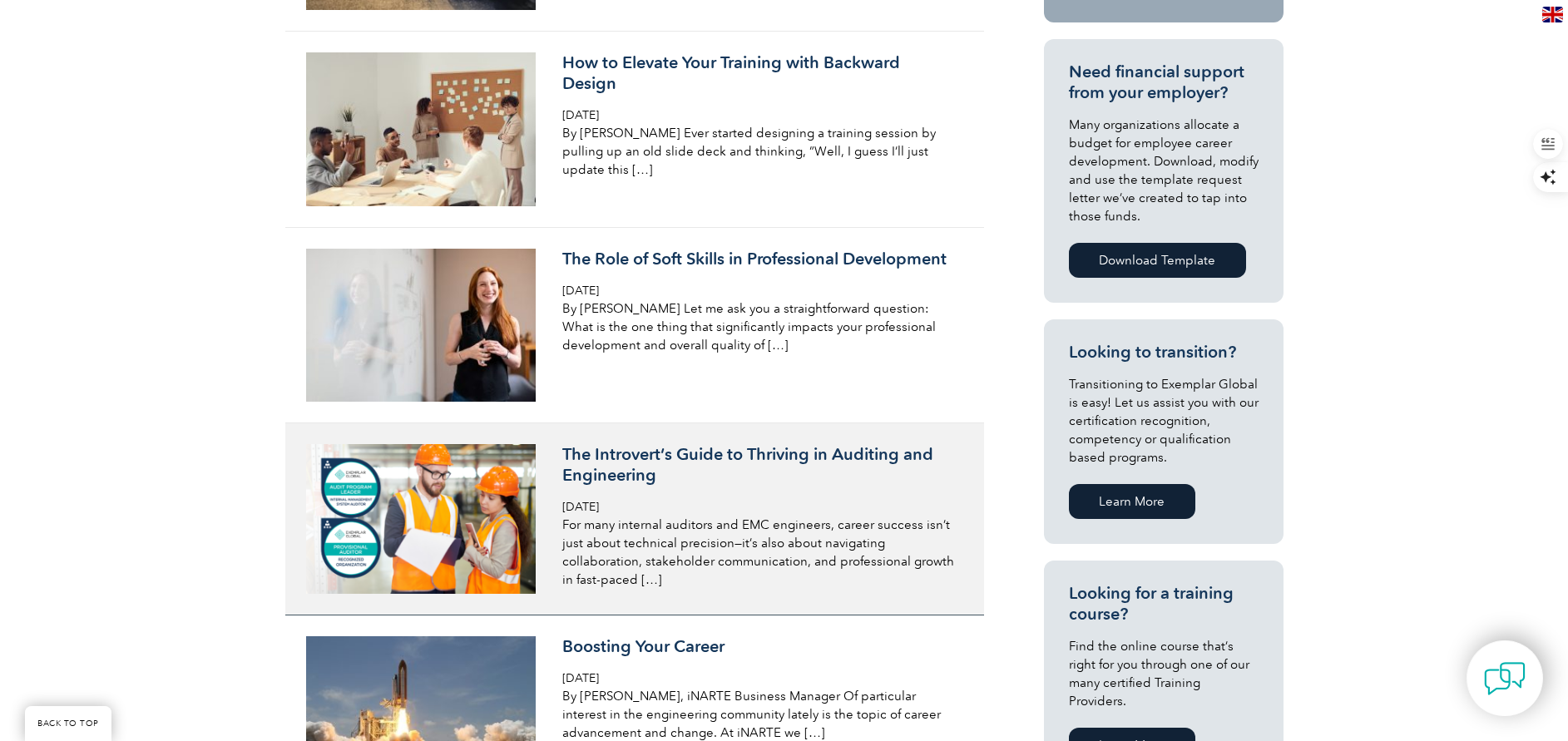
click at [639, 469] on h3 "The Introvert’s Guide to Thriving in Auditing and Engineering" at bounding box center [759, 465] width 394 height 42
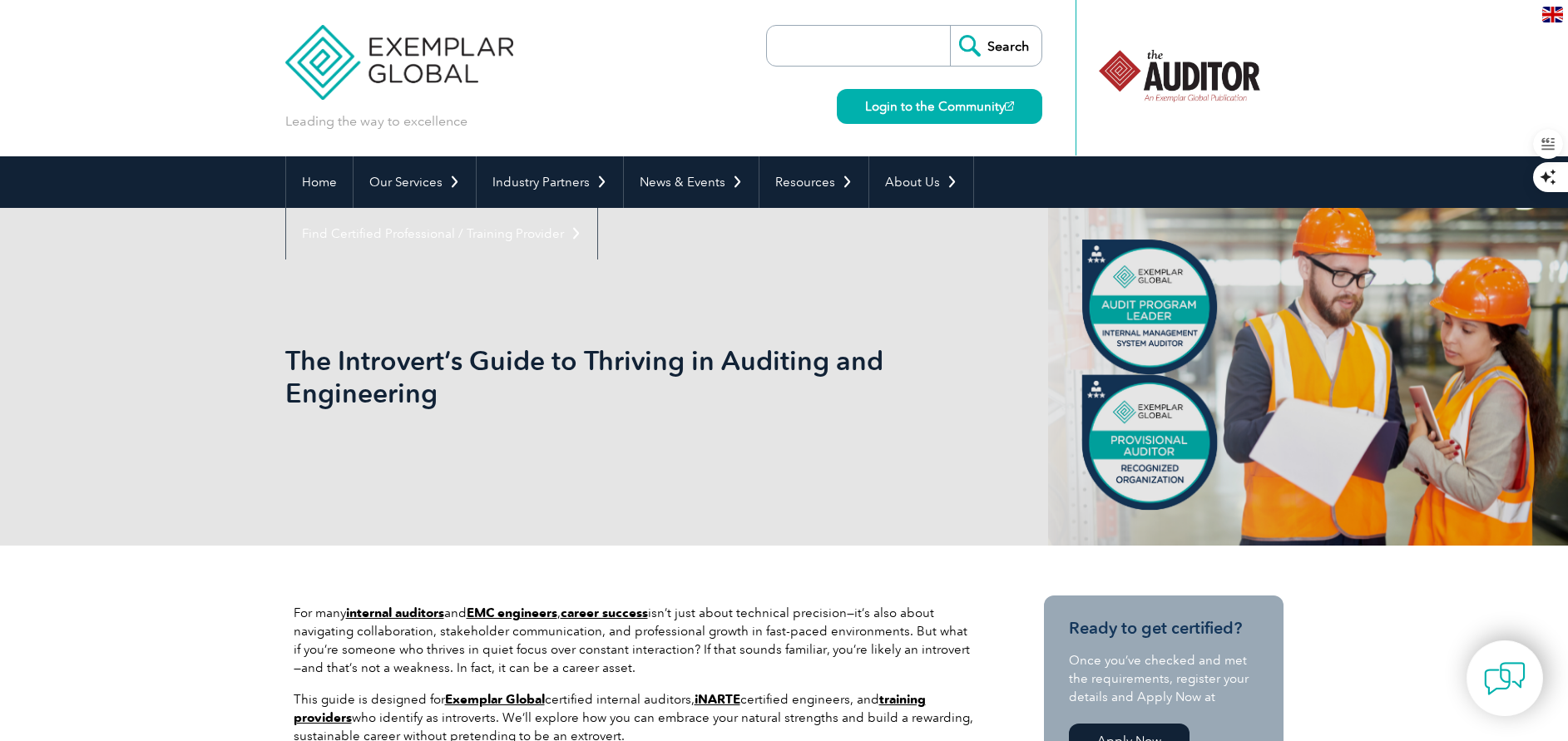
click at [402, 60] on img at bounding box center [399, 50] width 228 height 100
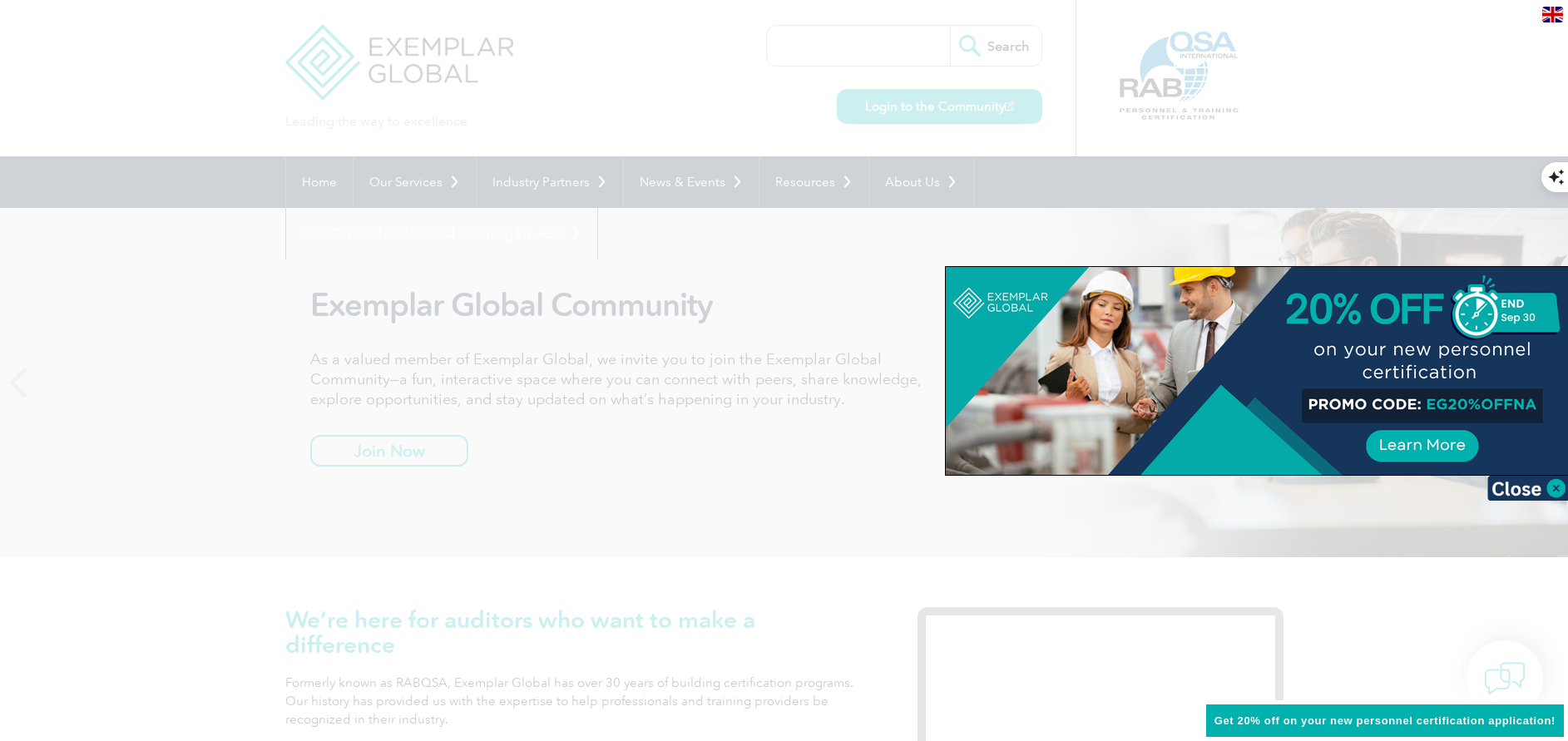
click at [1561, 483] on img at bounding box center [1529, 488] width 83 height 25
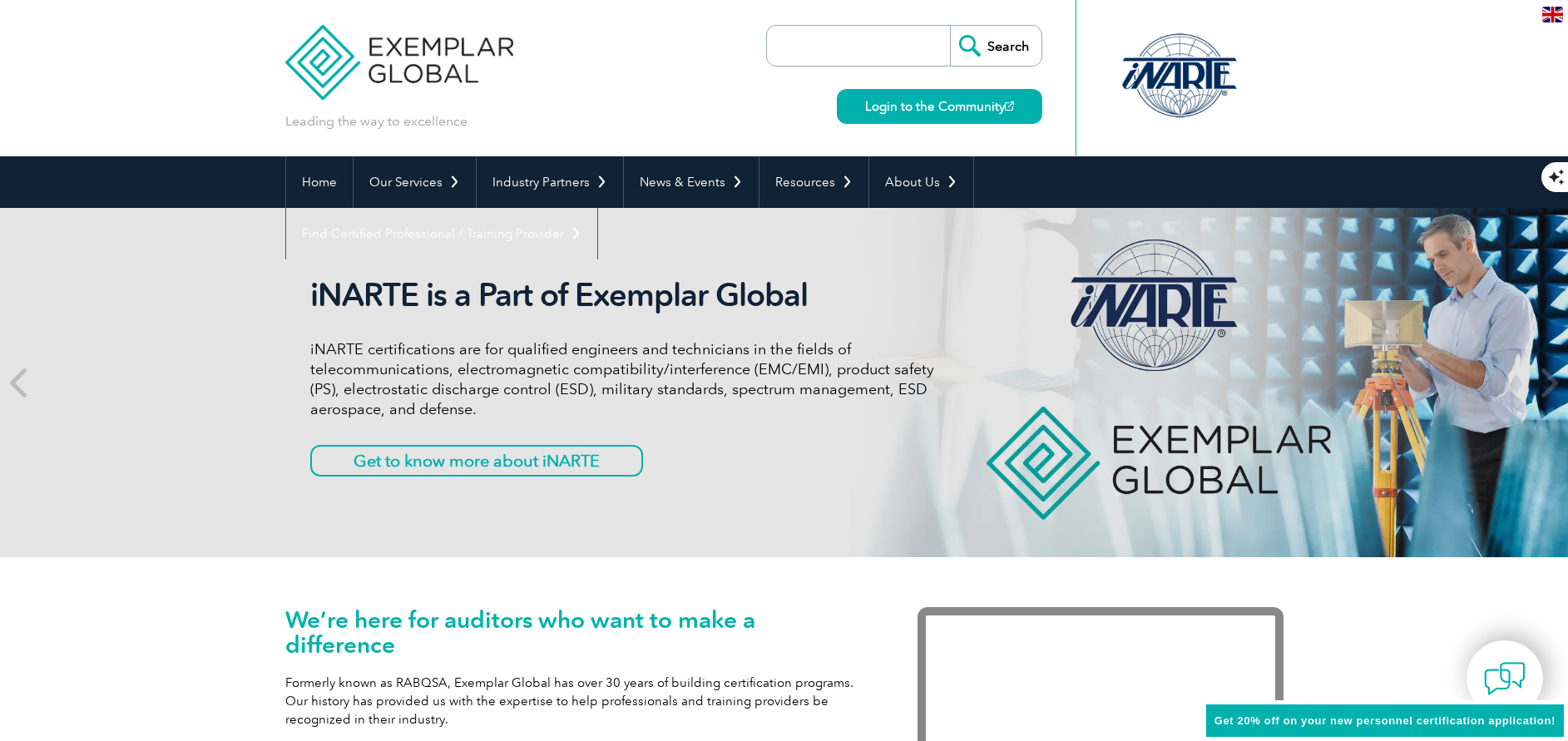
click at [1177, 82] on div at bounding box center [1179, 75] width 166 height 91
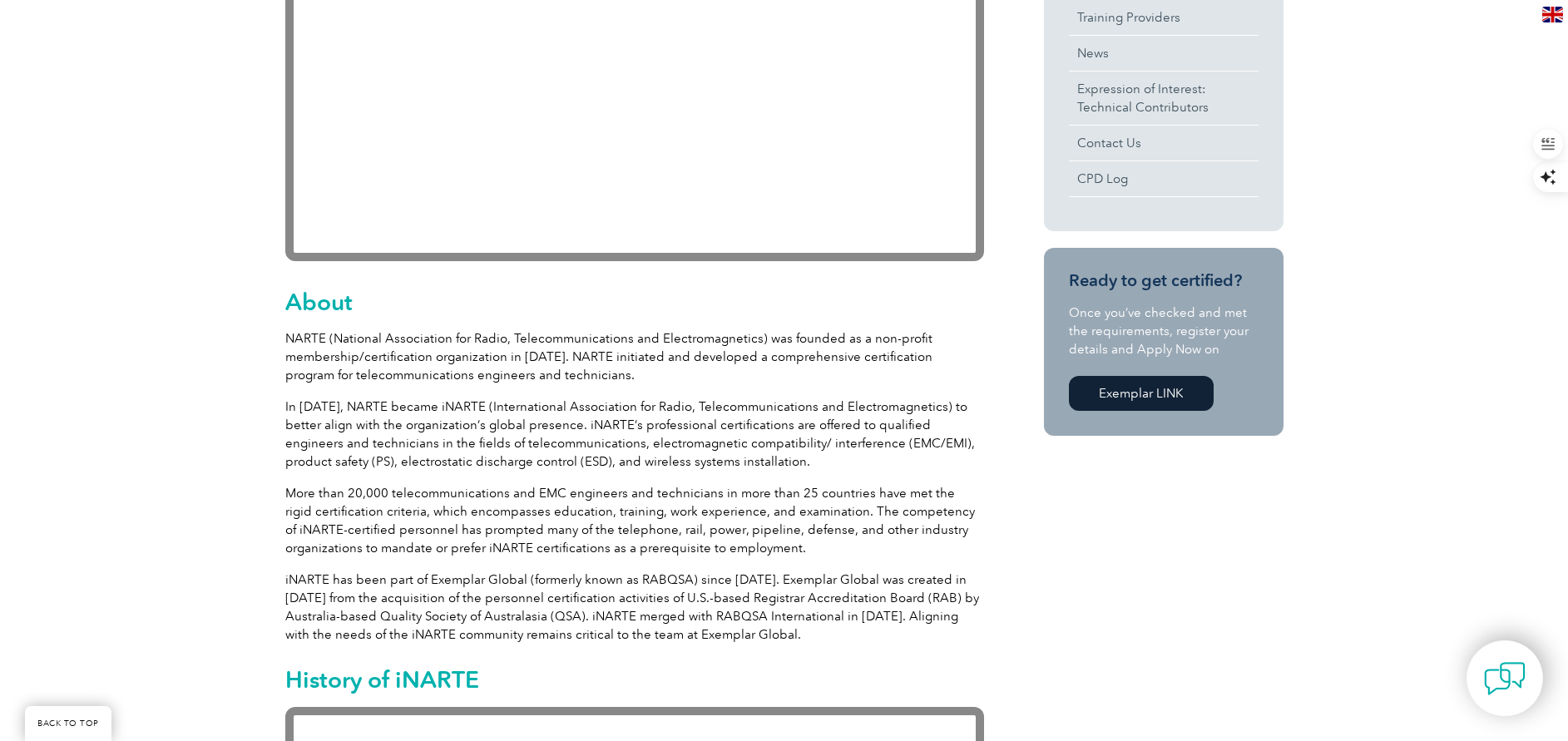
scroll to position [374, 0]
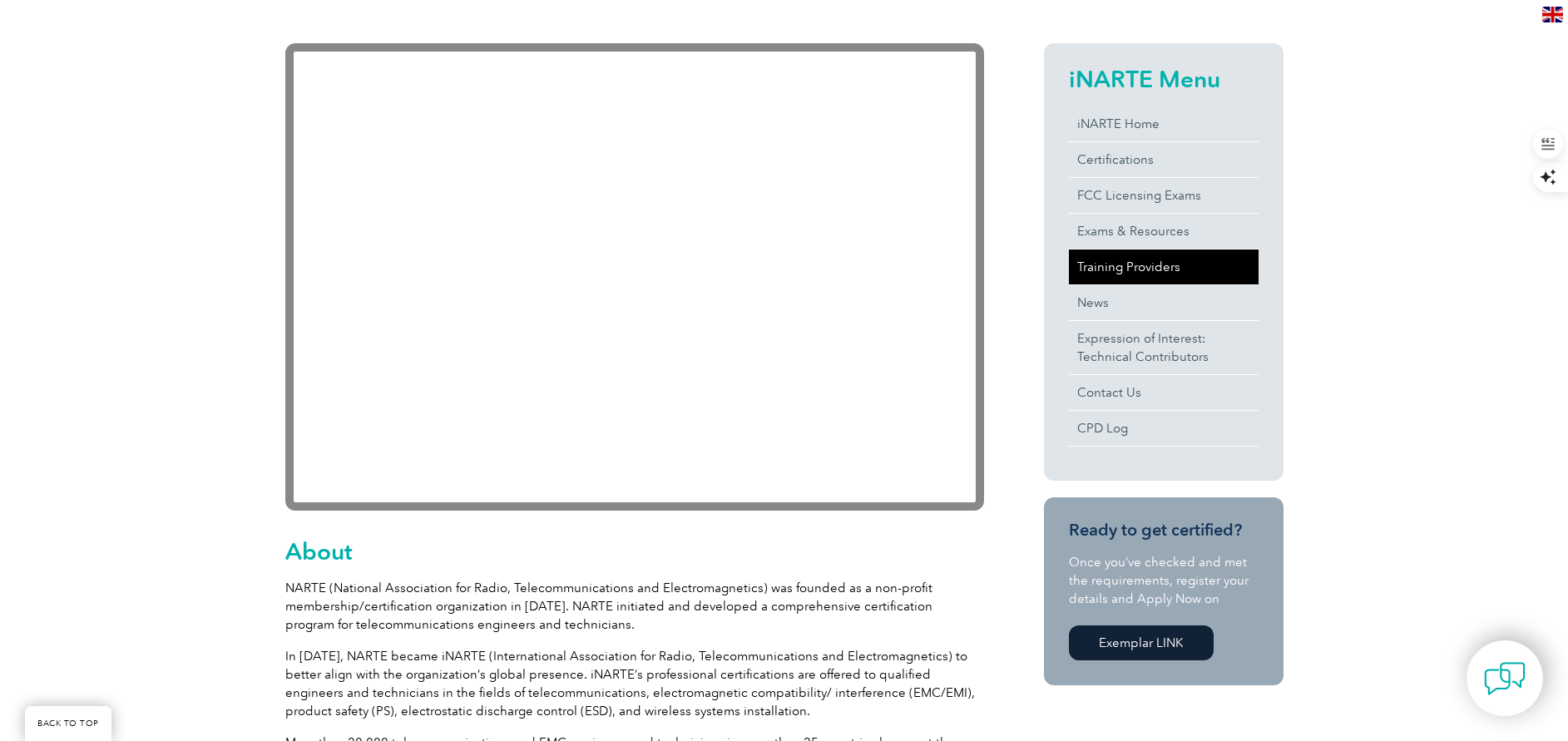
click at [1142, 265] on link "Training Providers" at bounding box center [1164, 266] width 190 height 35
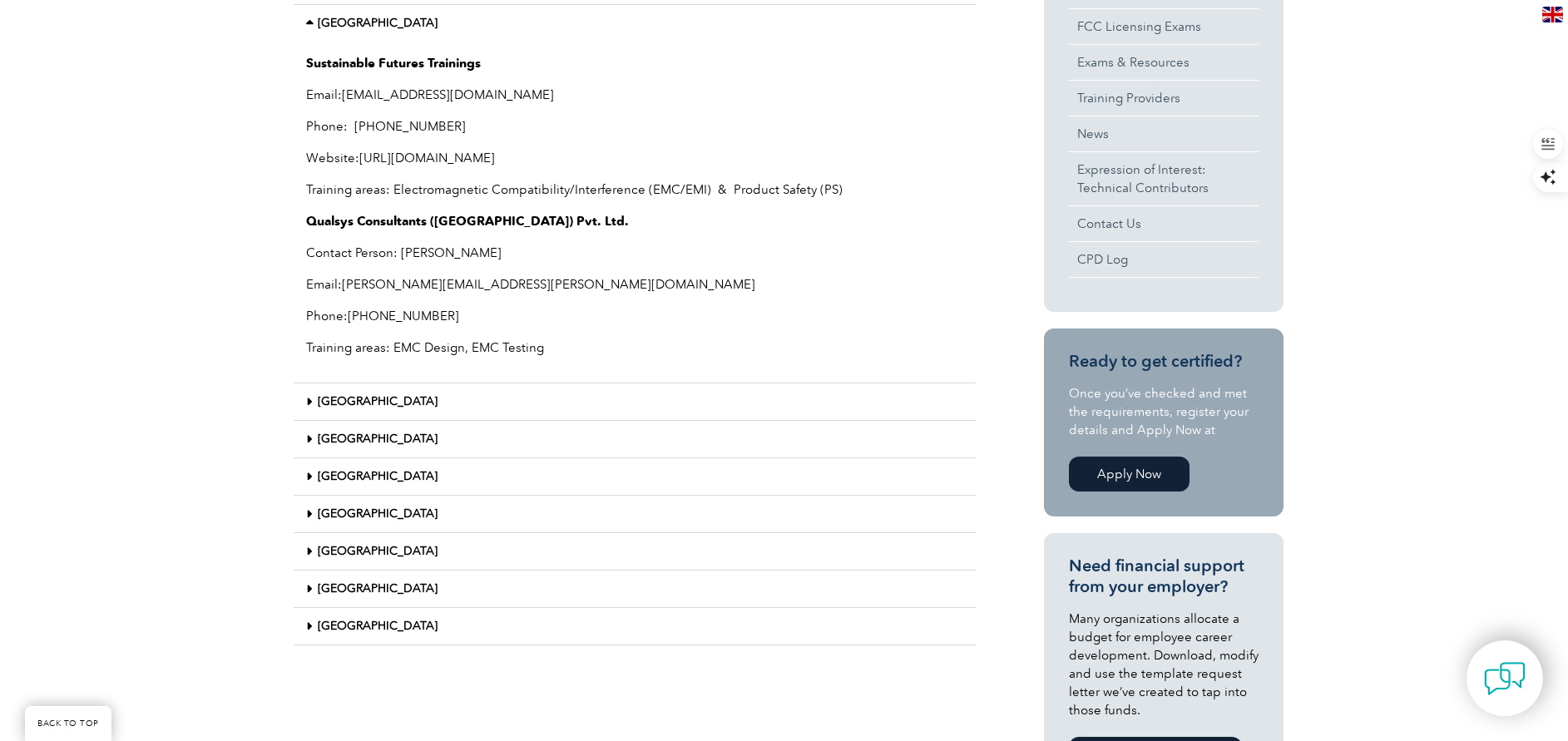
scroll to position [607, 0]
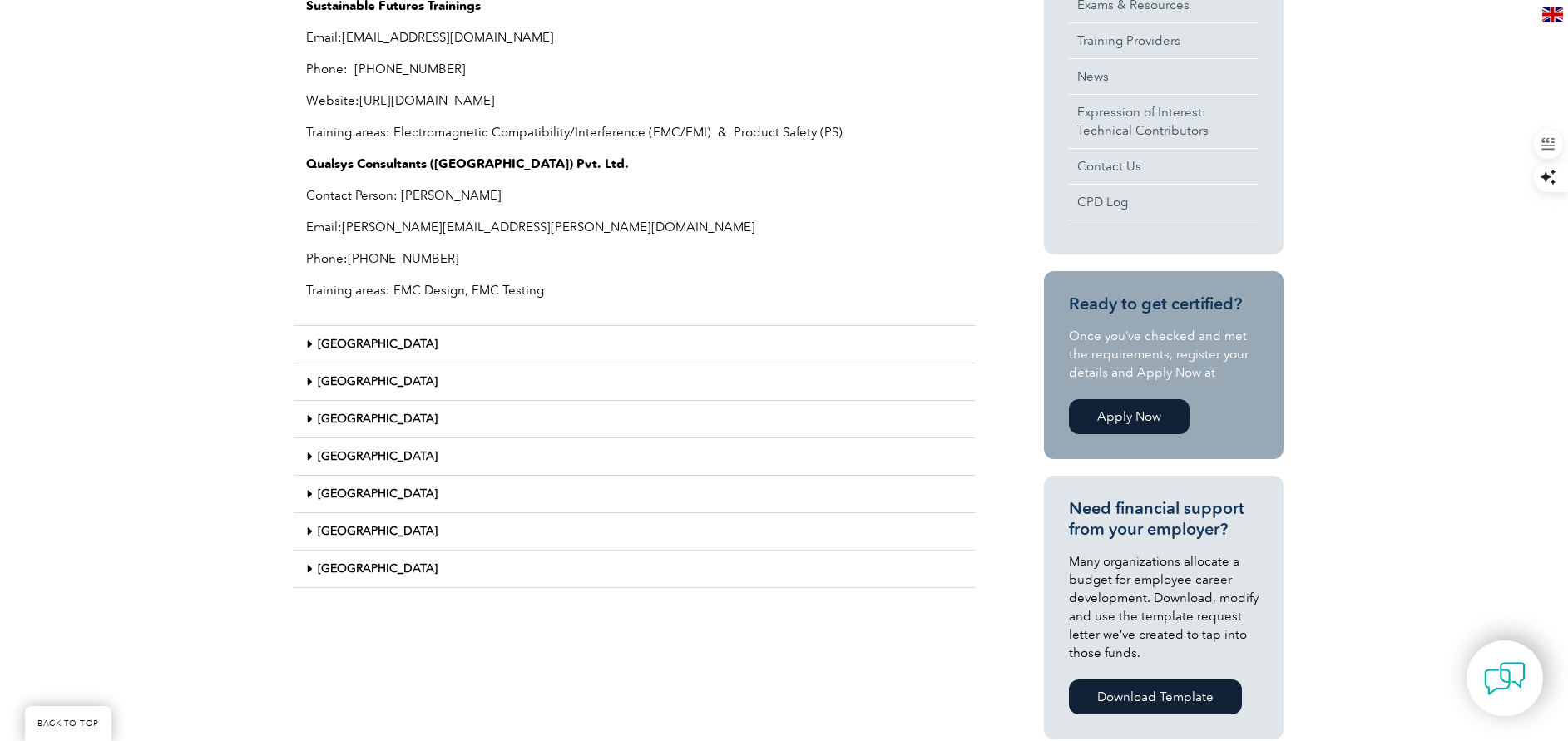
click at [343, 566] on link "United States" at bounding box center [377, 568] width 120 height 14
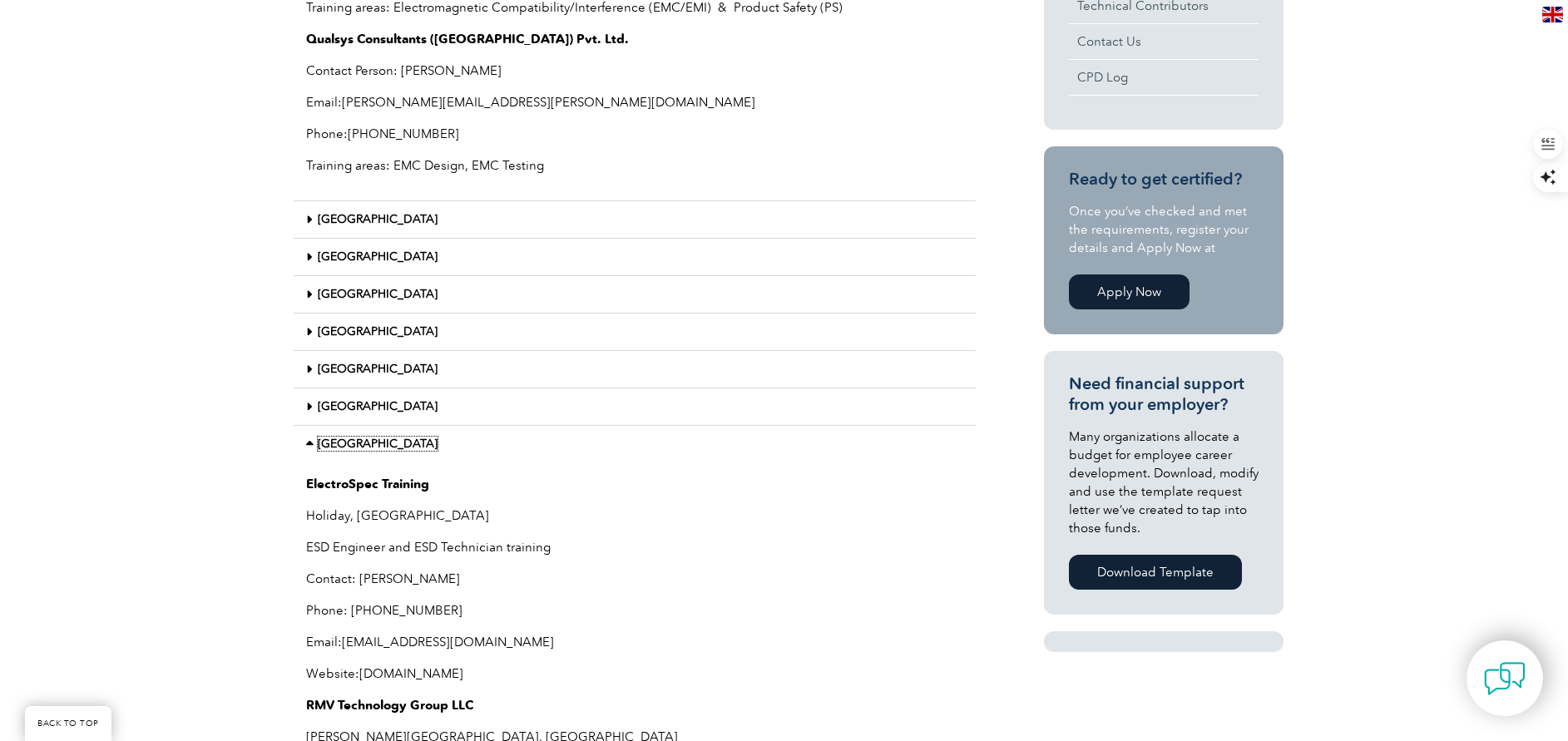
scroll to position [856, 0]
